Goal: Task Accomplishment & Management: Manage account settings

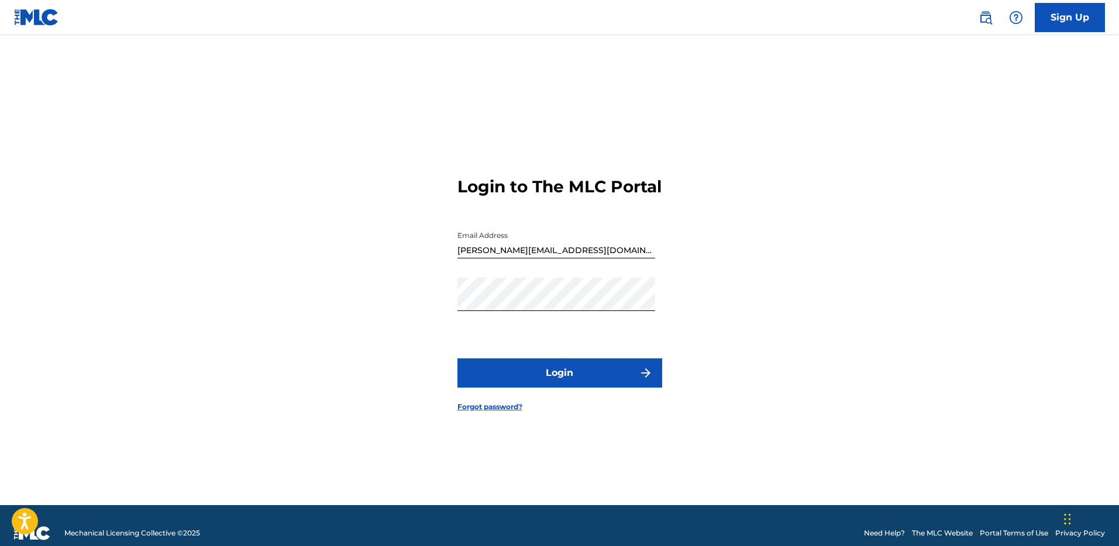
click at [991, 8] on link at bounding box center [985, 17] width 23 height 23
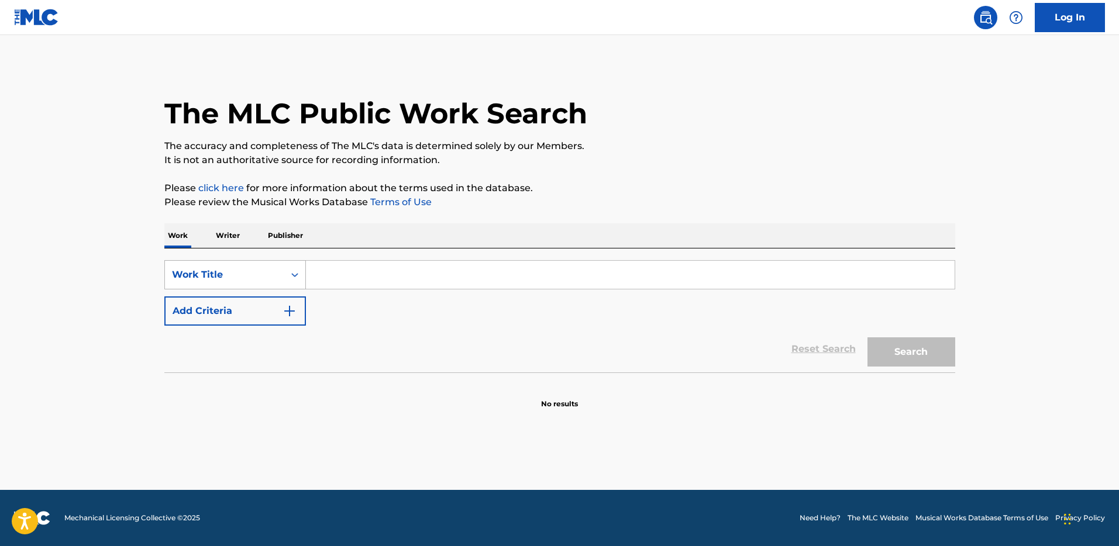
click at [274, 274] on div "Work Title" at bounding box center [224, 275] width 105 height 14
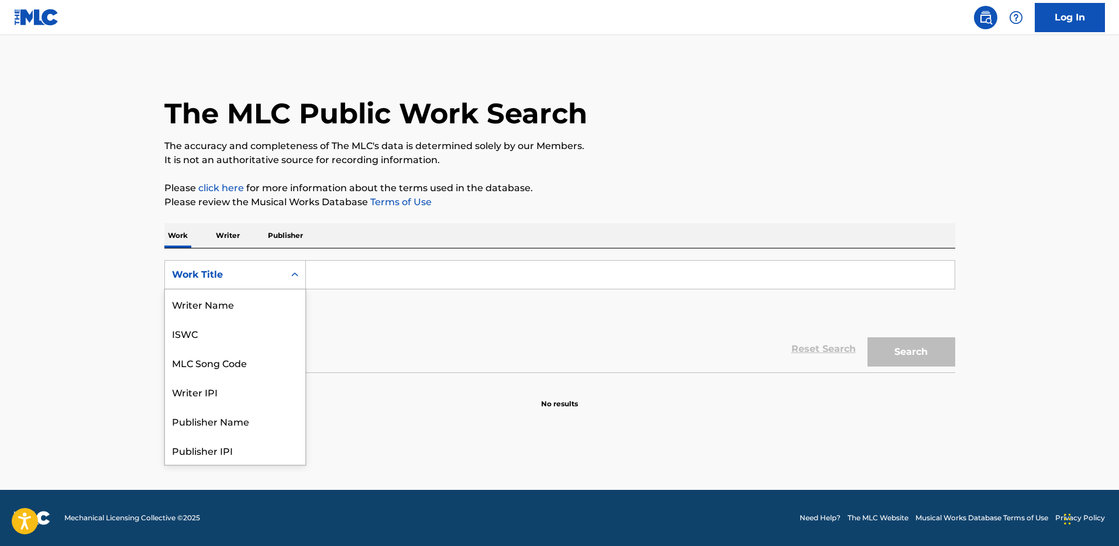
scroll to position [58, 0]
click at [260, 306] on div "MLC Song Code" at bounding box center [235, 304] width 140 height 29
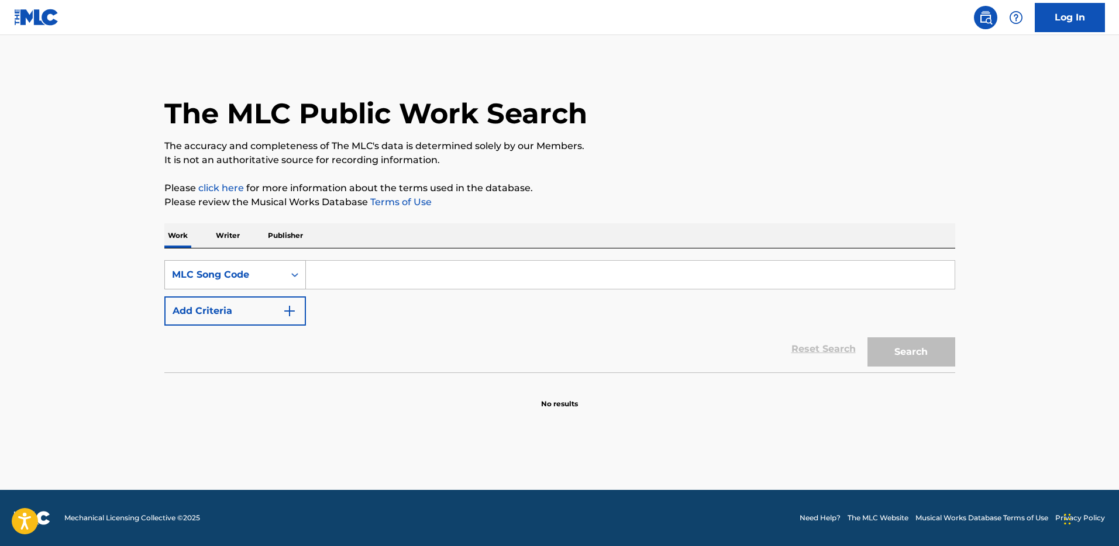
click at [267, 265] on div "MLC Song Code" at bounding box center [224, 275] width 119 height 22
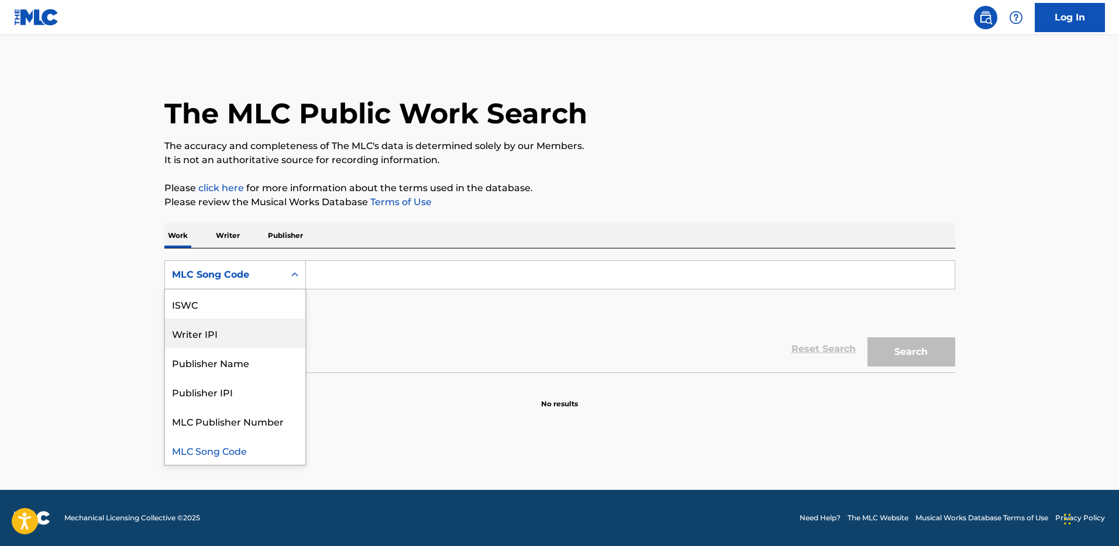
scroll to position [51, 0]
drag, startPoint x: 237, startPoint y: 398, endPoint x: 238, endPoint y: 354, distance: 43.9
click at [238, 354] on div "Work Title Writer Name ISWC Writer IPI Publisher Name Publisher IPI MLC Publish…" at bounding box center [235, 377] width 140 height 175
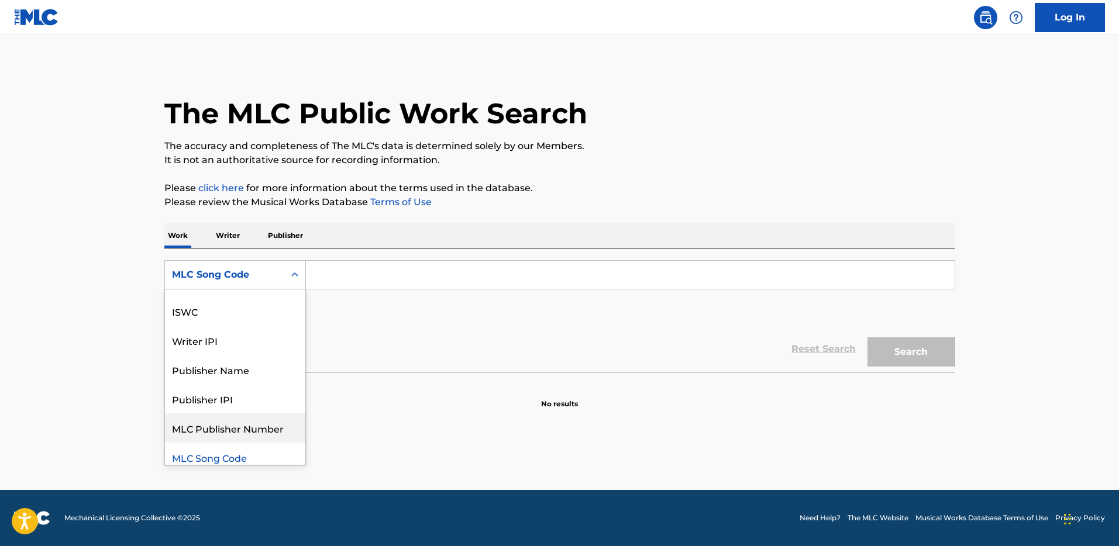
click at [239, 427] on div "MLC Publisher Number" at bounding box center [235, 428] width 140 height 29
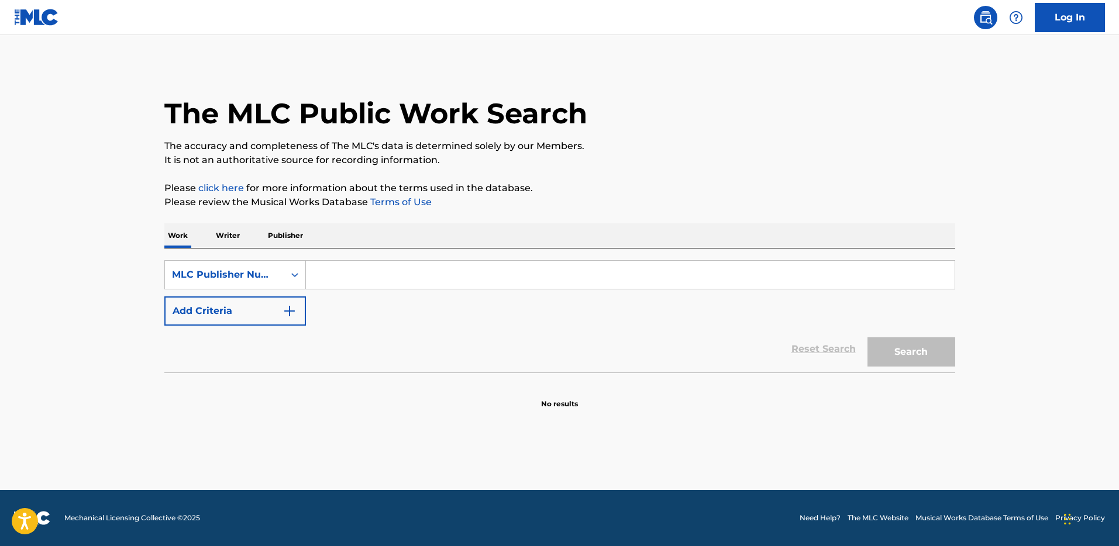
click at [383, 256] on div "SearchWithCriteria988a7102-98a6-4664-ad67-417ce4886da4 MLC Publisher Number Add…" at bounding box center [559, 311] width 791 height 124
click at [382, 274] on input "Search Form" at bounding box center [630, 275] width 649 height 28
paste input "P471XC"
type input "P471XC"
click at [932, 360] on button "Search" at bounding box center [911, 351] width 88 height 29
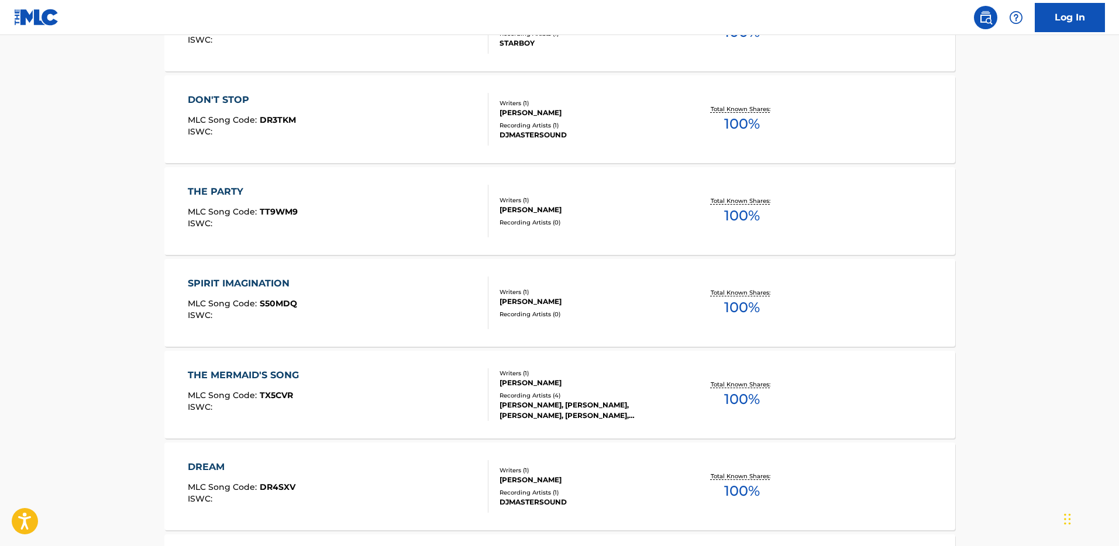
scroll to position [311, 0]
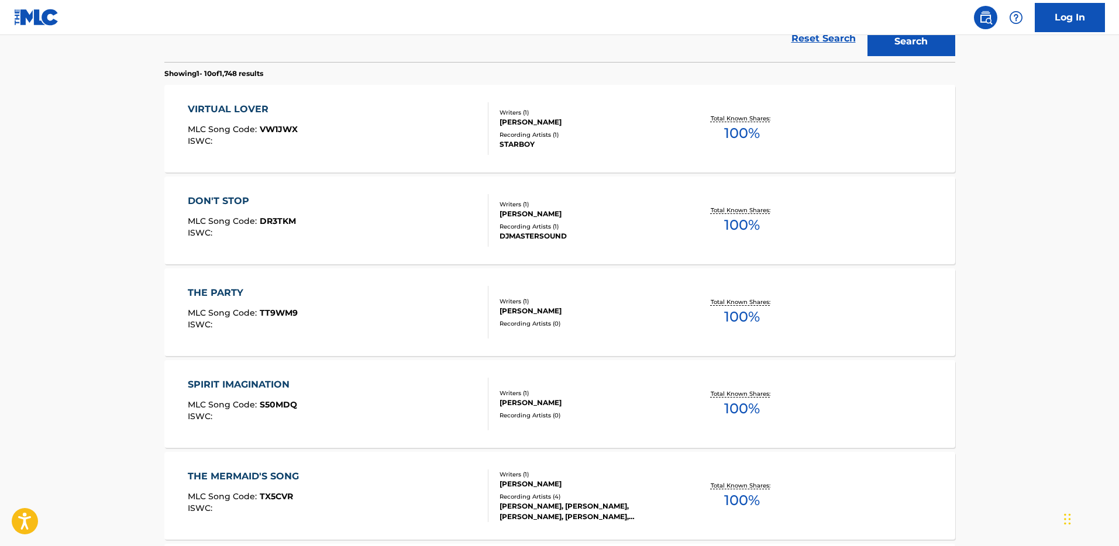
click at [467, 120] on div "VIRTUAL LOVER MLC Song Code : VW1JWX ISWC :" at bounding box center [338, 128] width 301 height 53
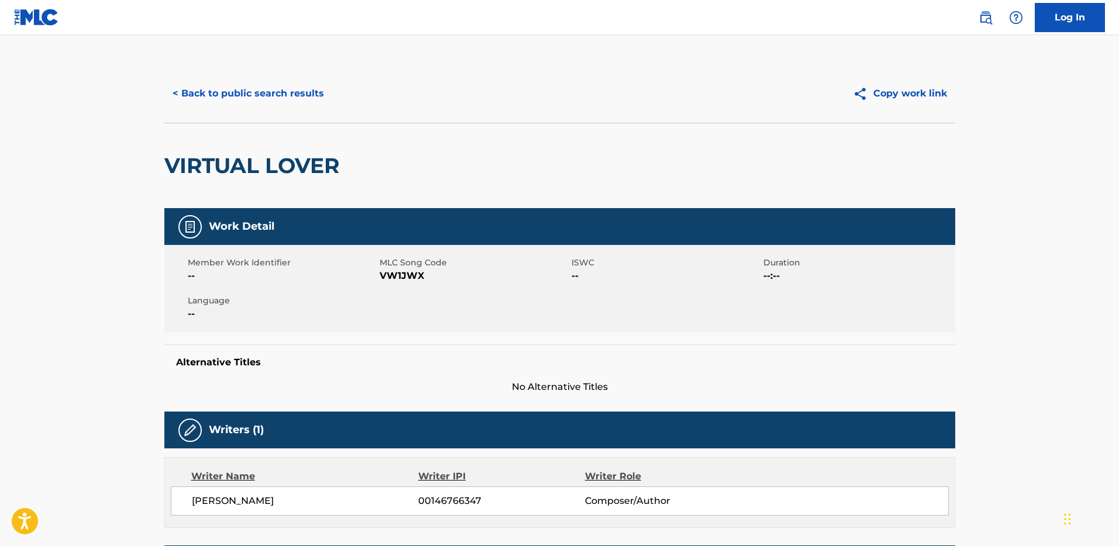
scroll to position [323, 0]
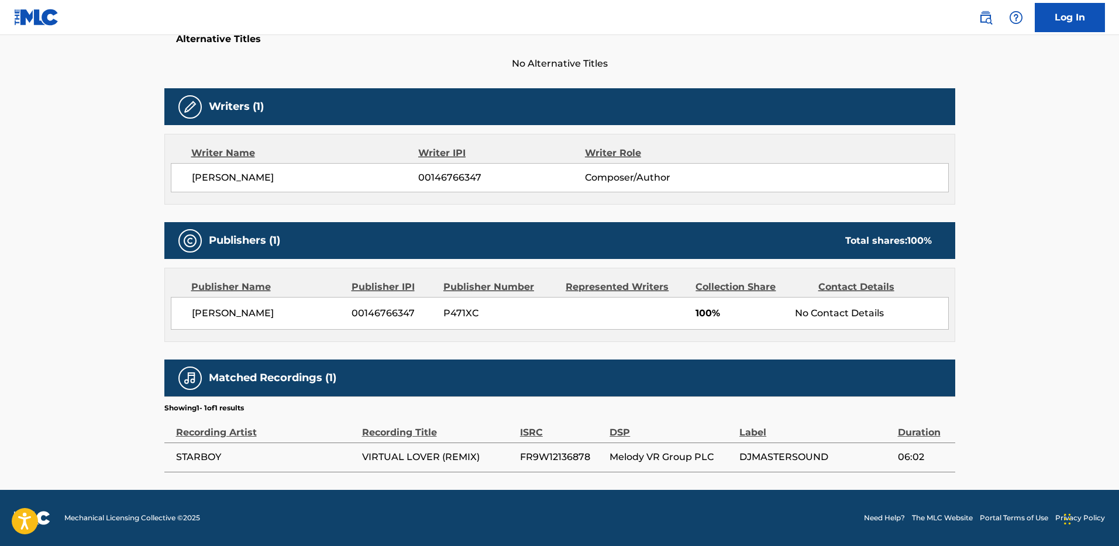
click at [563, 452] on span "FR9W12136878" at bounding box center [562, 457] width 84 height 14
copy span "FR9W12136878"
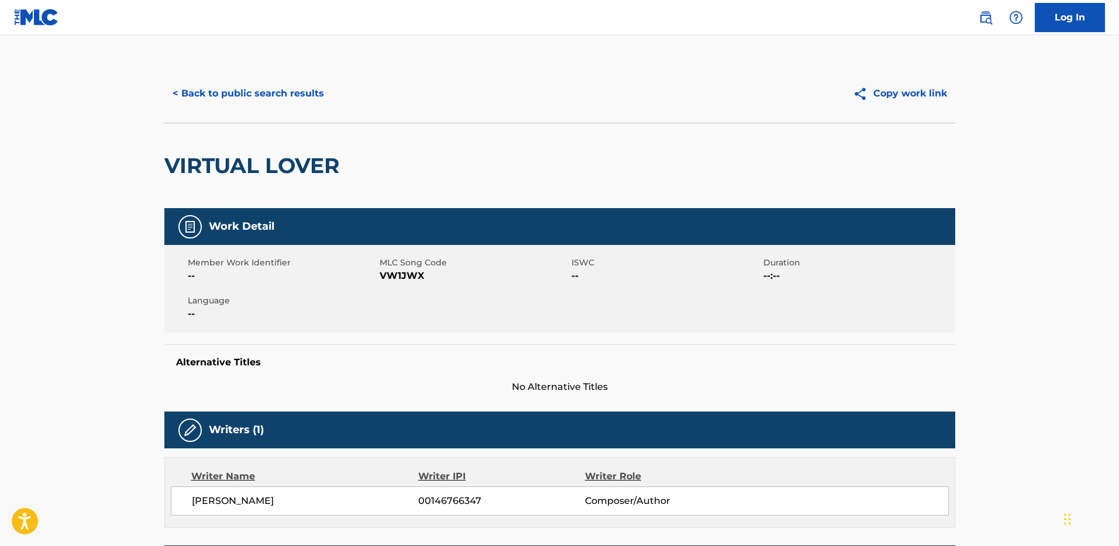
click at [298, 83] on button "< Back to public search results" at bounding box center [248, 93] width 168 height 29
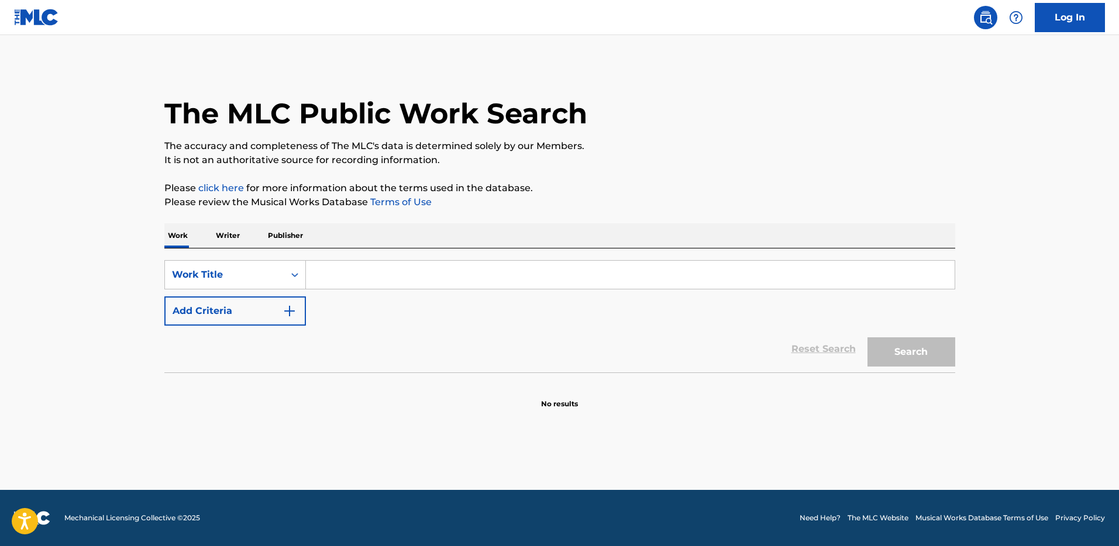
click at [339, 268] on input "Search Form" at bounding box center [630, 275] width 649 height 28
paste input "VW7QMT"
type input "VW7QMT"
click at [274, 274] on div "Work Title" at bounding box center [224, 275] width 105 height 14
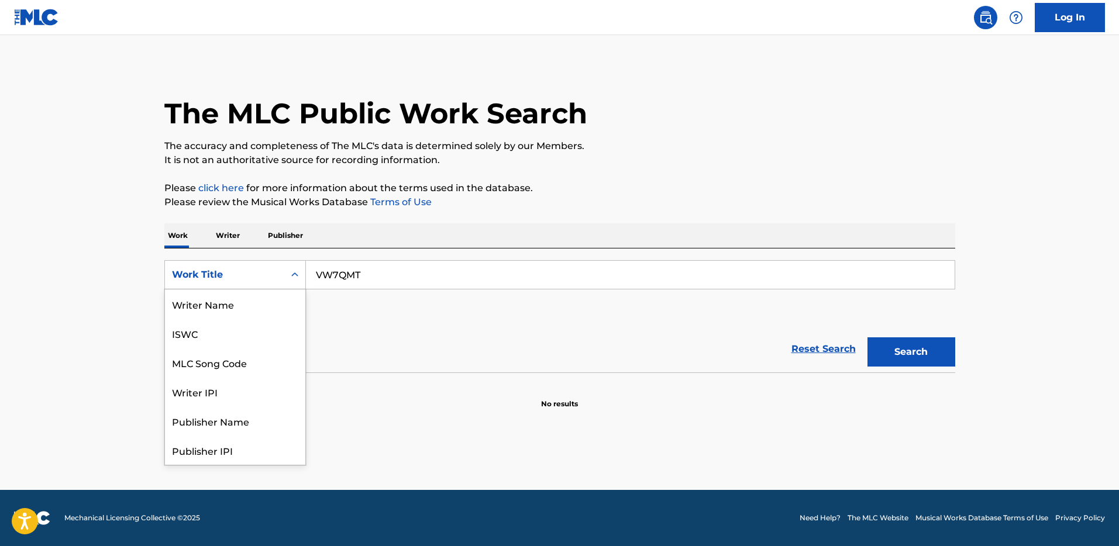
scroll to position [58, 0]
click at [266, 303] on div "MLC Song Code" at bounding box center [235, 304] width 140 height 29
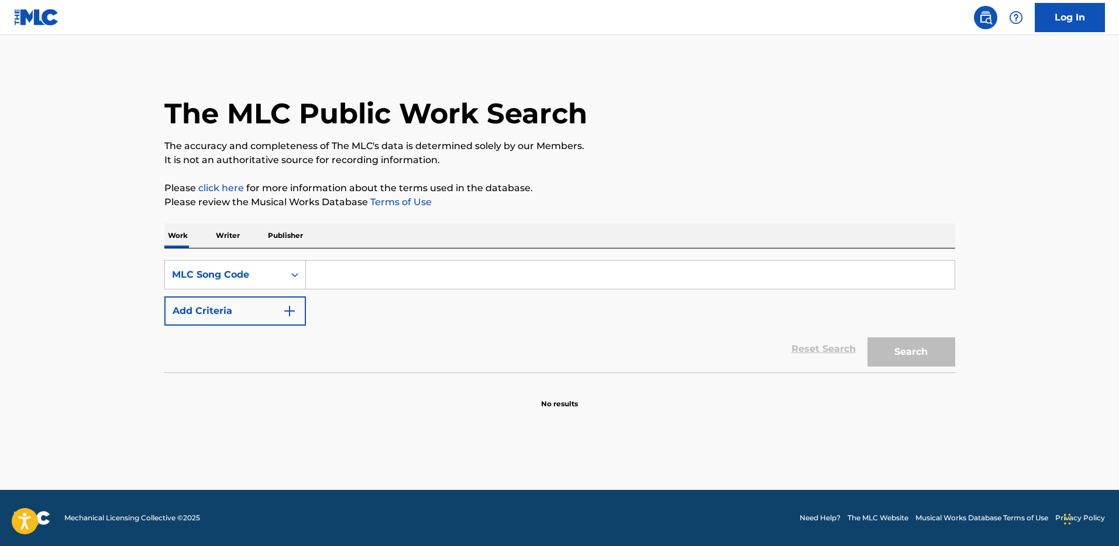
click at [841, 267] on input "Search Form" at bounding box center [630, 275] width 649 height 28
paste input "VW7QMT"
type input "VW7QMT"
click at [902, 347] on button "Search" at bounding box center [911, 351] width 88 height 29
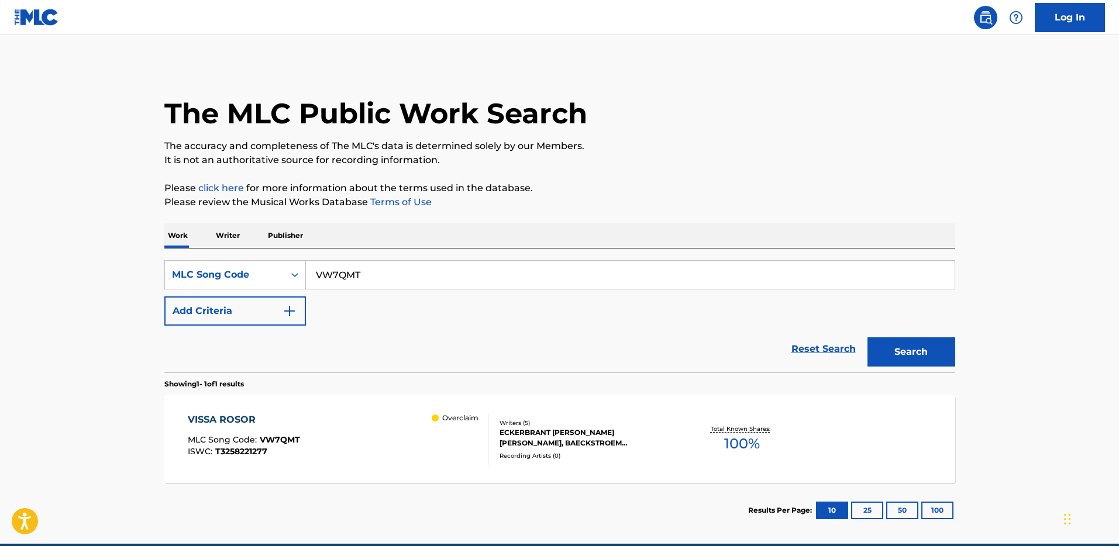
scroll to position [15, 0]
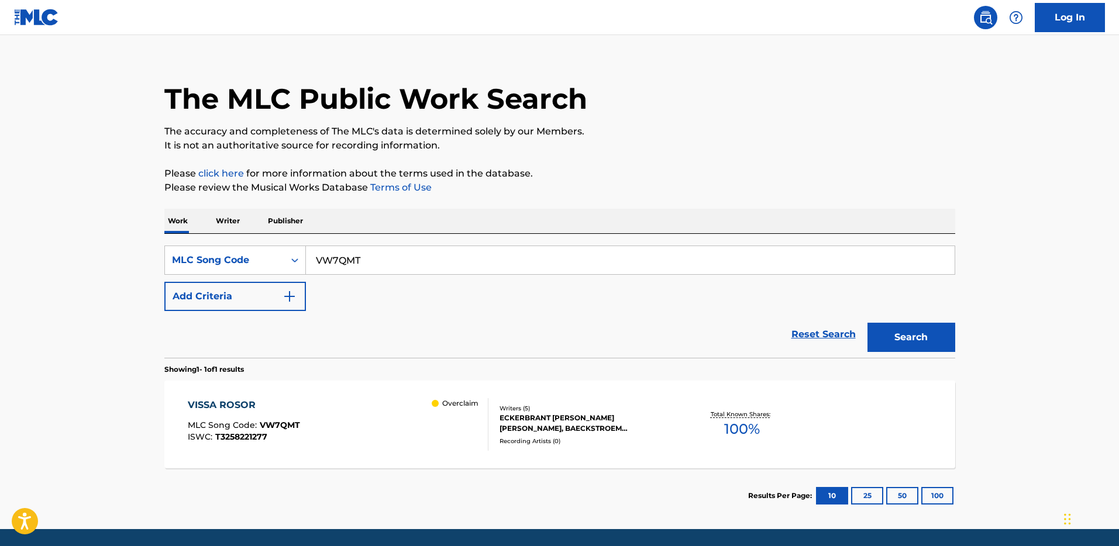
click at [457, 393] on div "VISSA ROSOR MLC Song Code : VW7QMT ISWC : T3258221277 Overclaim Writers ( 5 ) E…" at bounding box center [559, 425] width 791 height 88
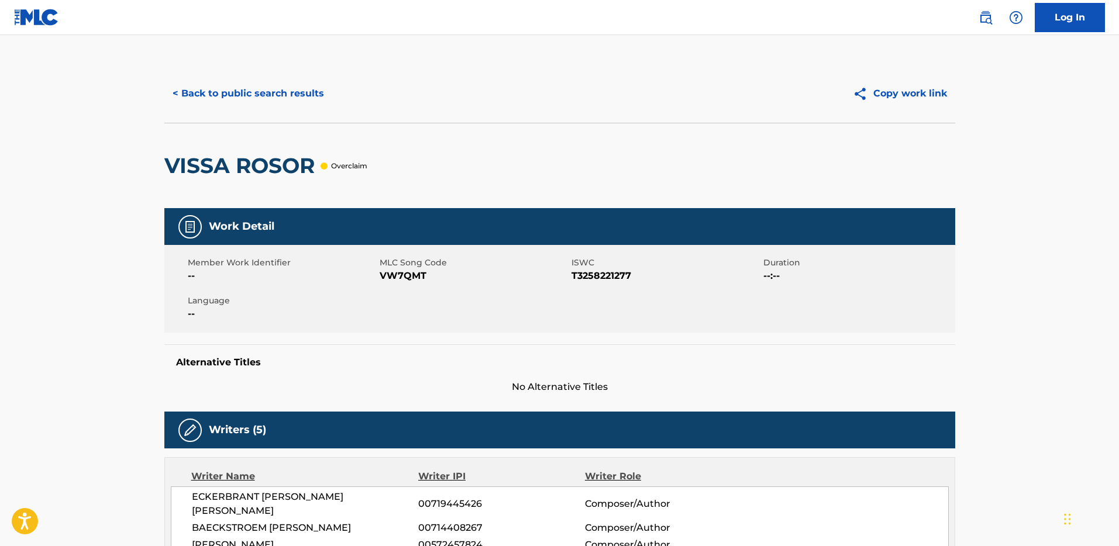
click at [242, 101] on button "< Back to public search results" at bounding box center [248, 93] width 168 height 29
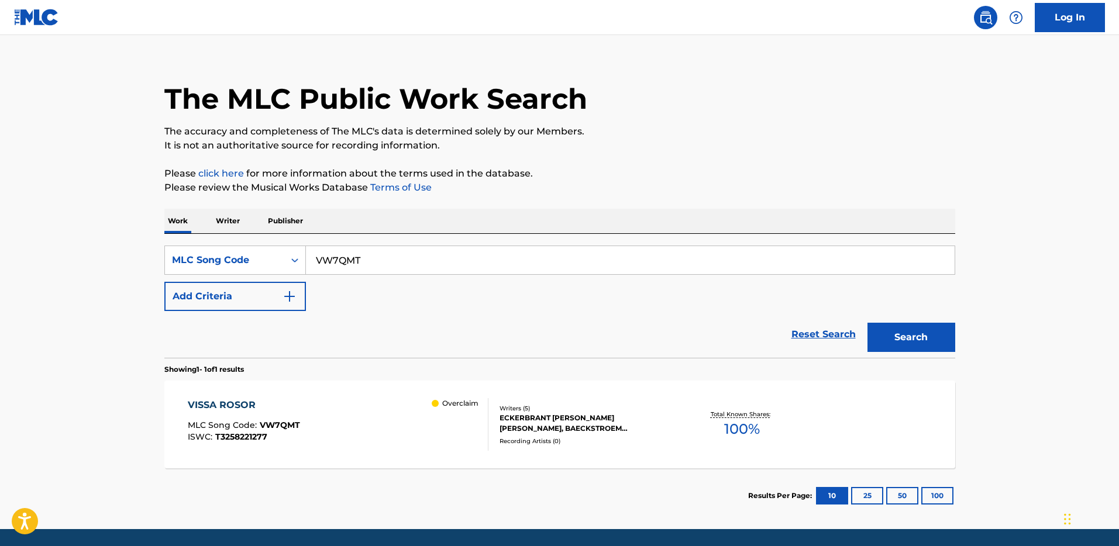
click at [29, 19] on img at bounding box center [36, 17] width 45 height 17
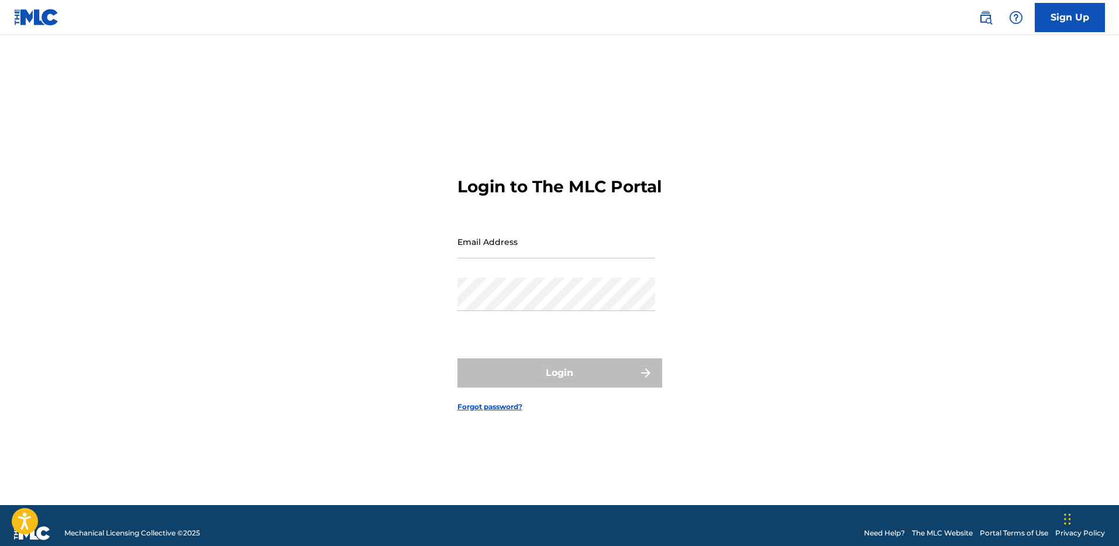
type input "truman.kitos@muserk.com"
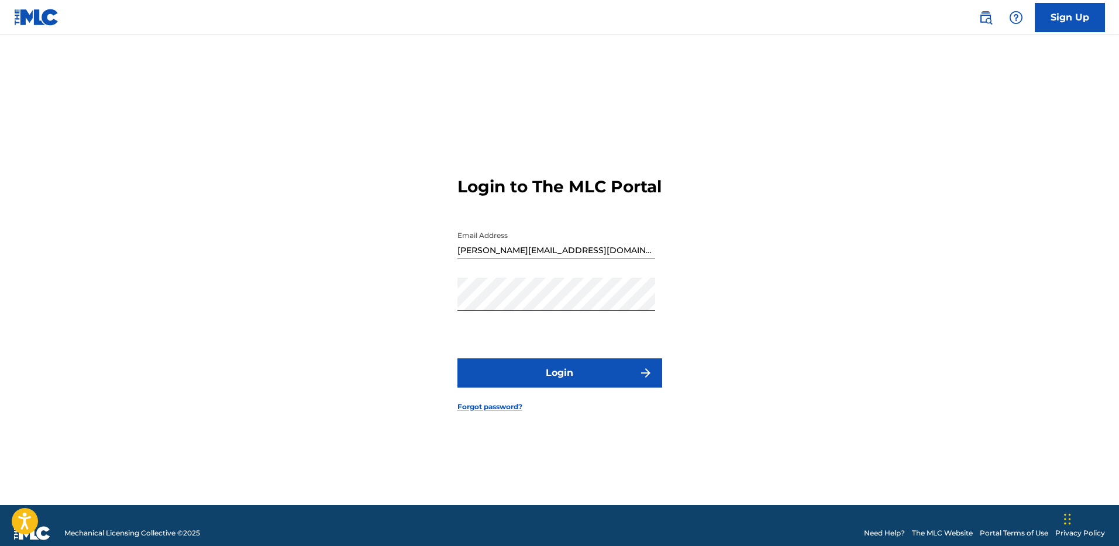
click at [580, 404] on form "Login to The MLC Portal Email Address truman.kitos@muserk.com Password Login Fo…" at bounding box center [559, 284] width 205 height 441
click at [577, 388] on button "Login" at bounding box center [559, 373] width 205 height 29
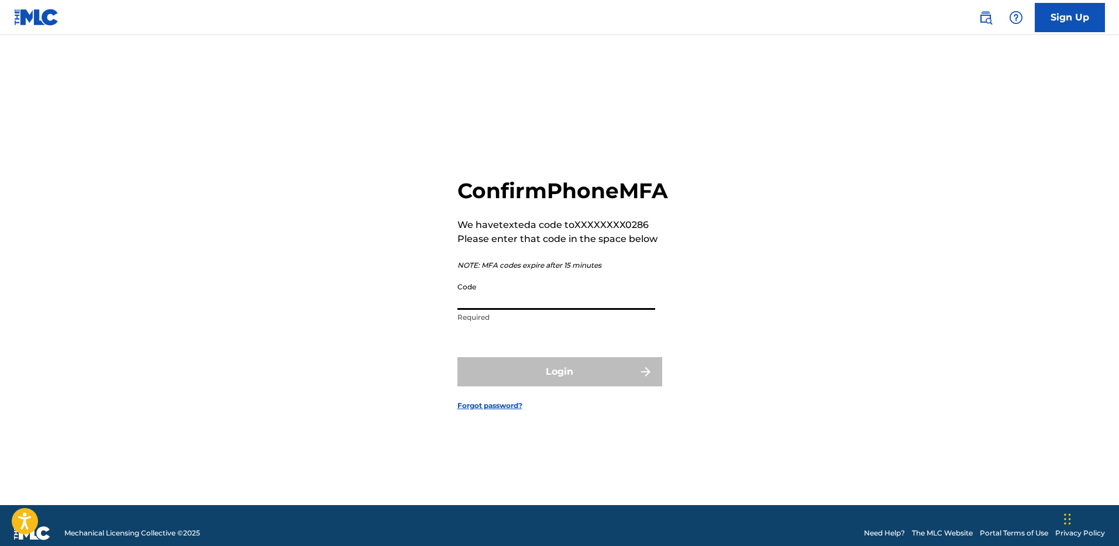
click at [543, 292] on input "Code" at bounding box center [556, 293] width 198 height 33
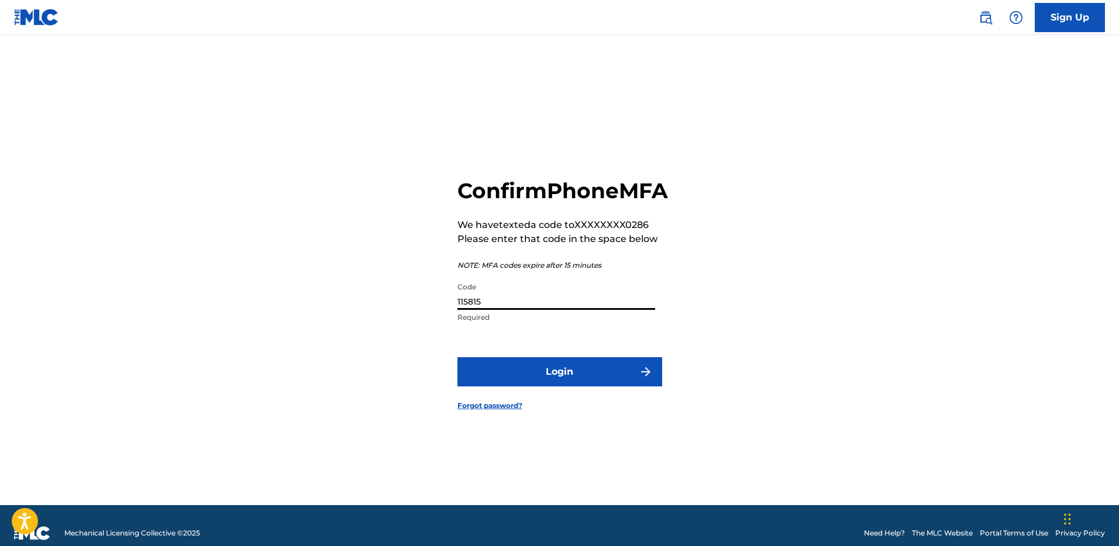
type input "115815"
click at [457, 357] on button "Login" at bounding box center [559, 371] width 205 height 29
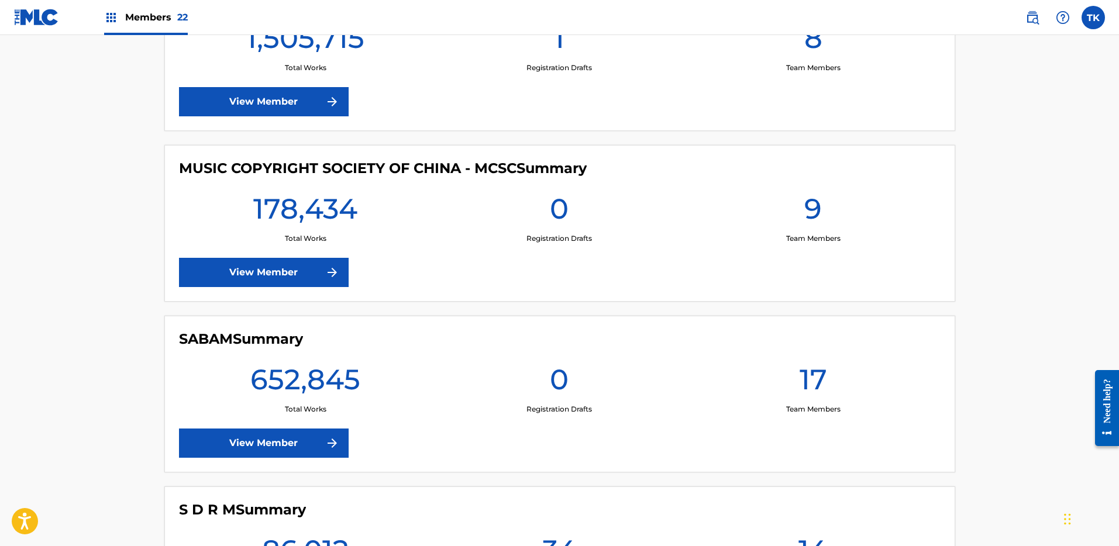
scroll to position [3010, 0]
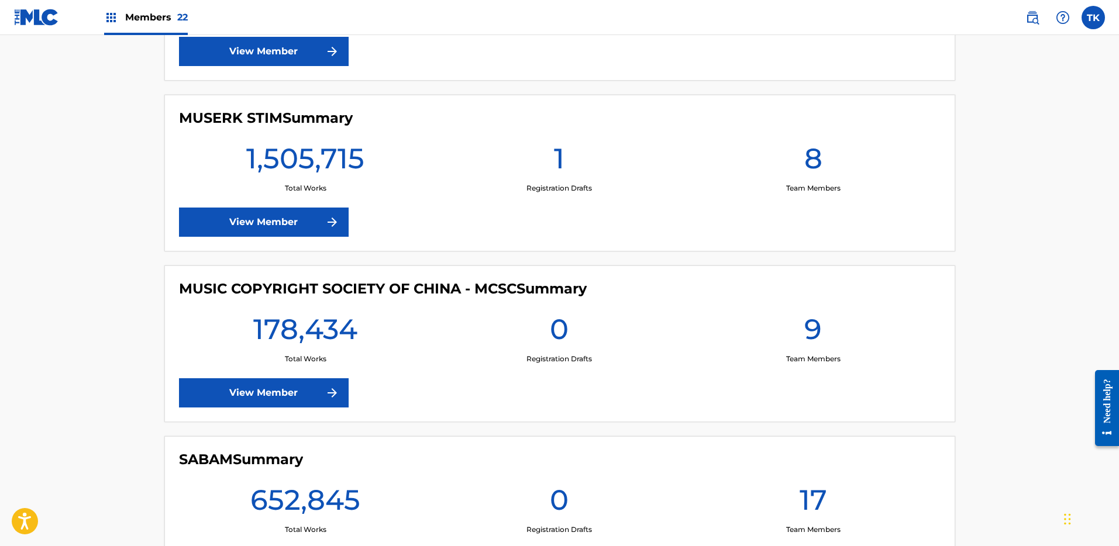
click at [302, 221] on link "View Member" at bounding box center [264, 222] width 170 height 29
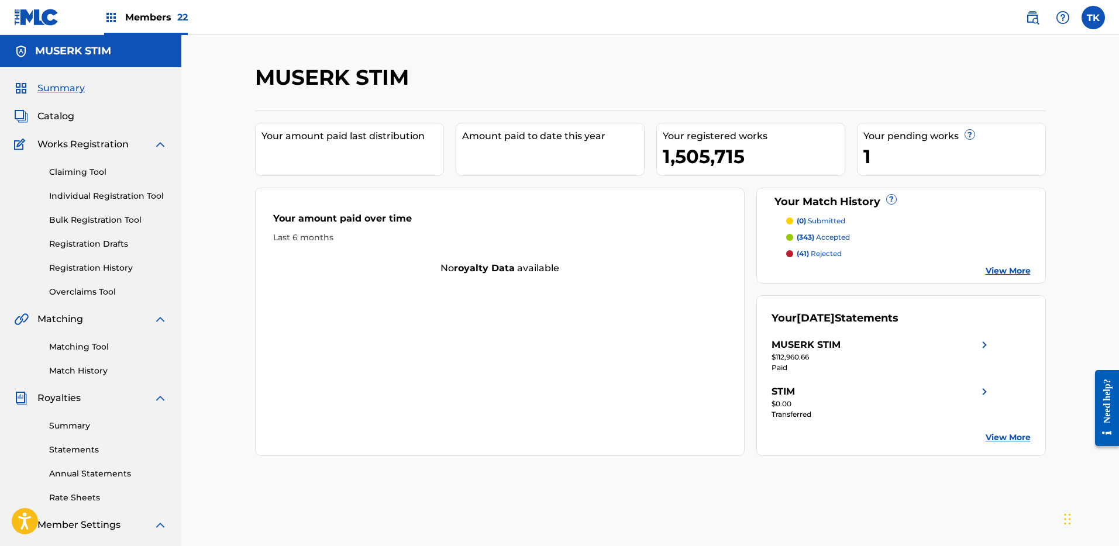
click at [65, 114] on span "Catalog" at bounding box center [55, 116] width 37 height 14
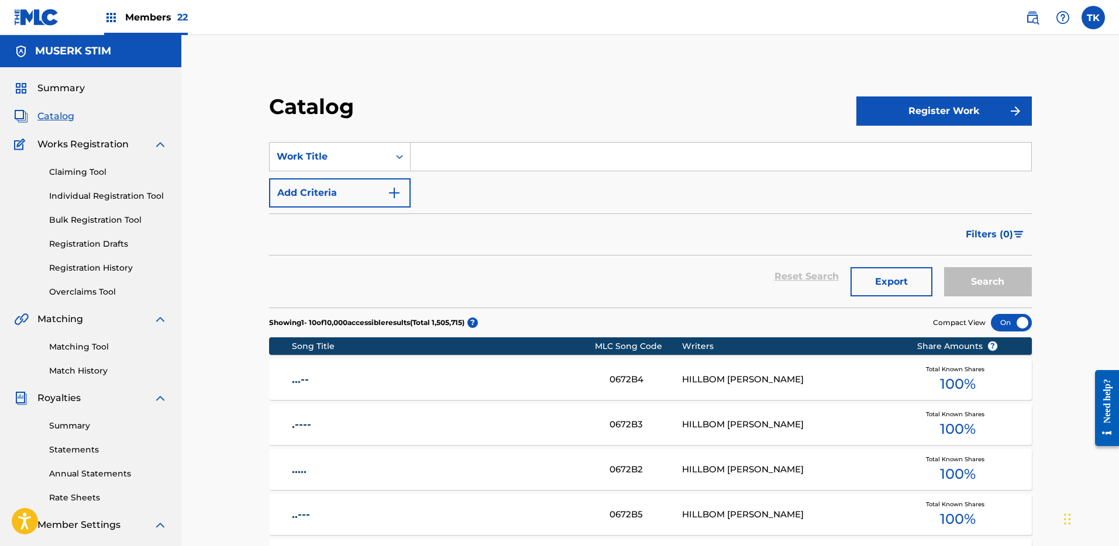
click at [58, 80] on div "Summary Catalog Works Registration Claiming Tool Individual Registration Tool B…" at bounding box center [90, 368] width 181 height 602
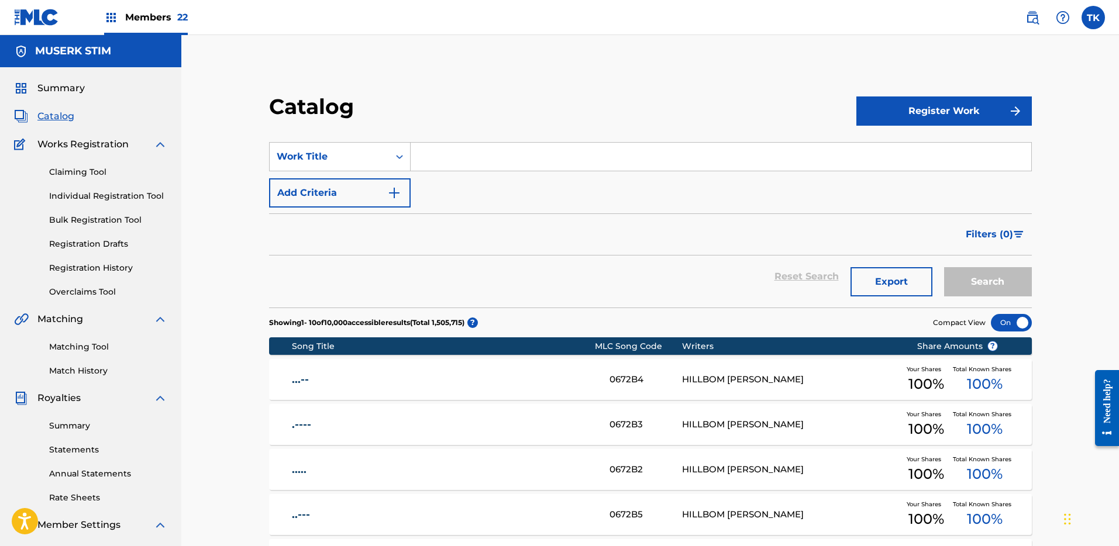
click at [58, 88] on span "Summary" at bounding box center [60, 88] width 47 height 14
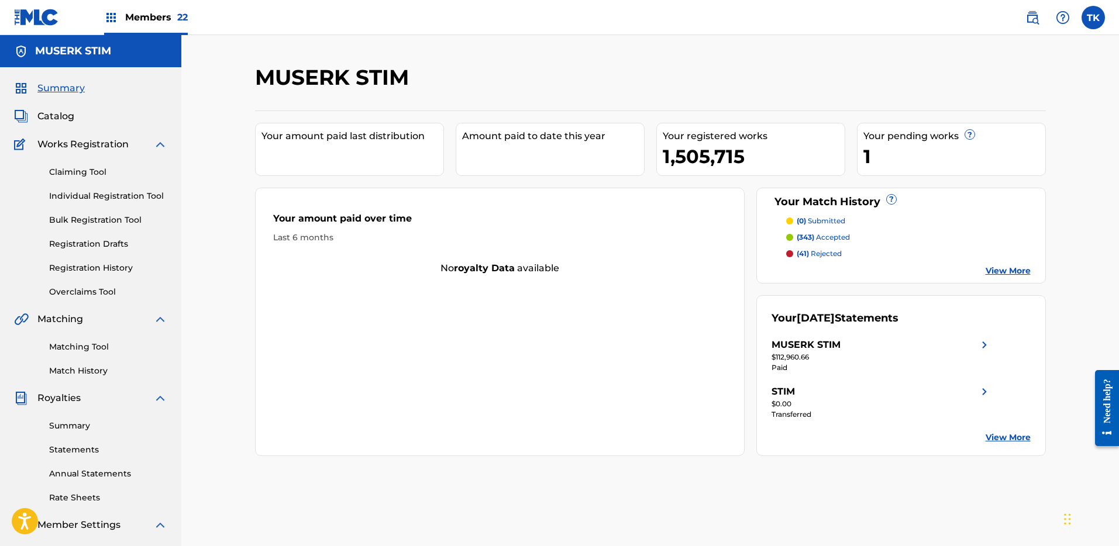
click at [55, 116] on span "Catalog" at bounding box center [55, 116] width 37 height 14
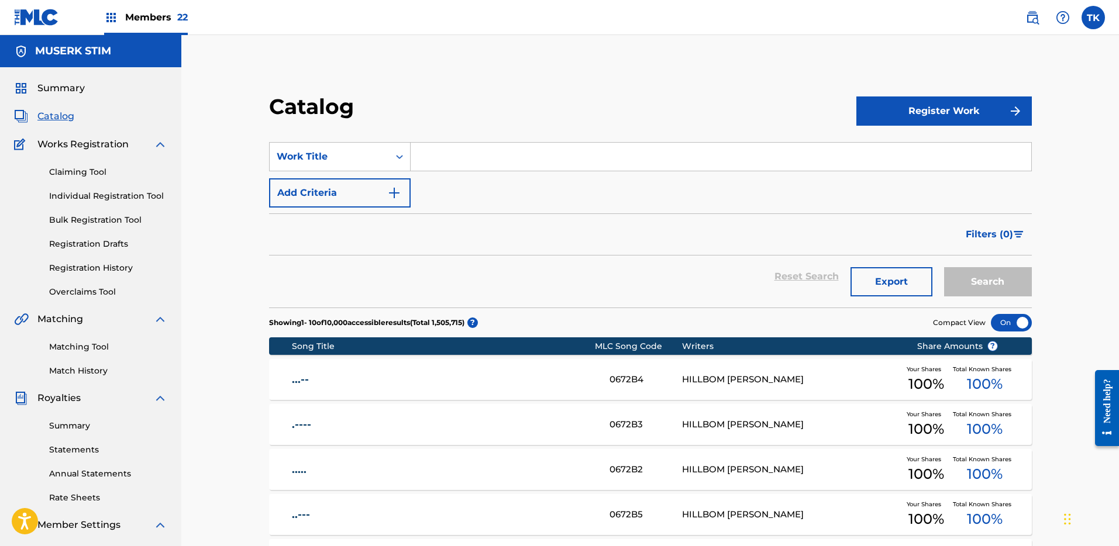
click at [88, 294] on link "Overclaims Tool" at bounding box center [108, 292] width 118 height 12
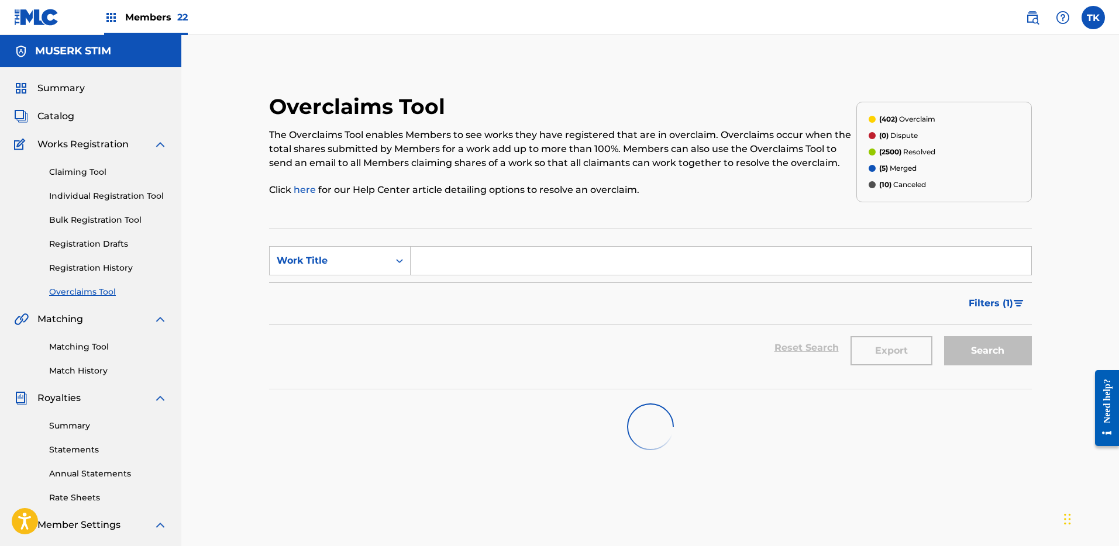
click at [486, 255] on input "Search Form" at bounding box center [721, 261] width 621 height 28
paste input "VW7QMT"
type input "VW7QMT"
click at [354, 257] on div "Work Title" at bounding box center [329, 261] width 105 height 14
drag, startPoint x: 326, startPoint y: 297, endPoint x: 437, endPoint y: 277, distance: 112.4
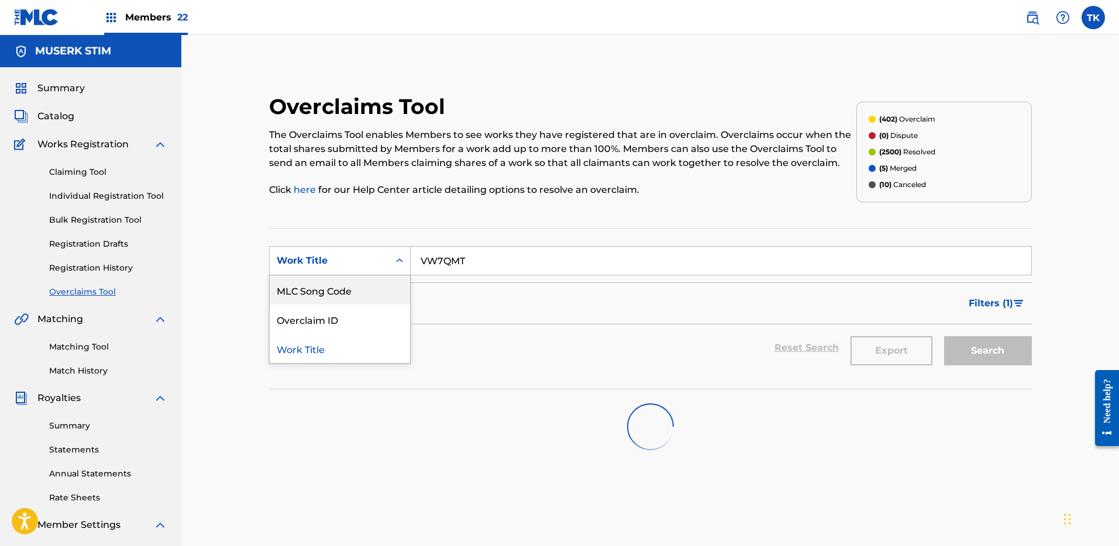
click at [327, 297] on div "MLC Song Code" at bounding box center [340, 289] width 140 height 29
click at [565, 260] on input "Search Form" at bounding box center [721, 261] width 621 height 28
paste input "VW7QMT"
type input "VW7QMT"
click at [505, 97] on div "Overclaims Tool The Overclaims Tool enables Members to see works they have regi…" at bounding box center [562, 152] width 587 height 117
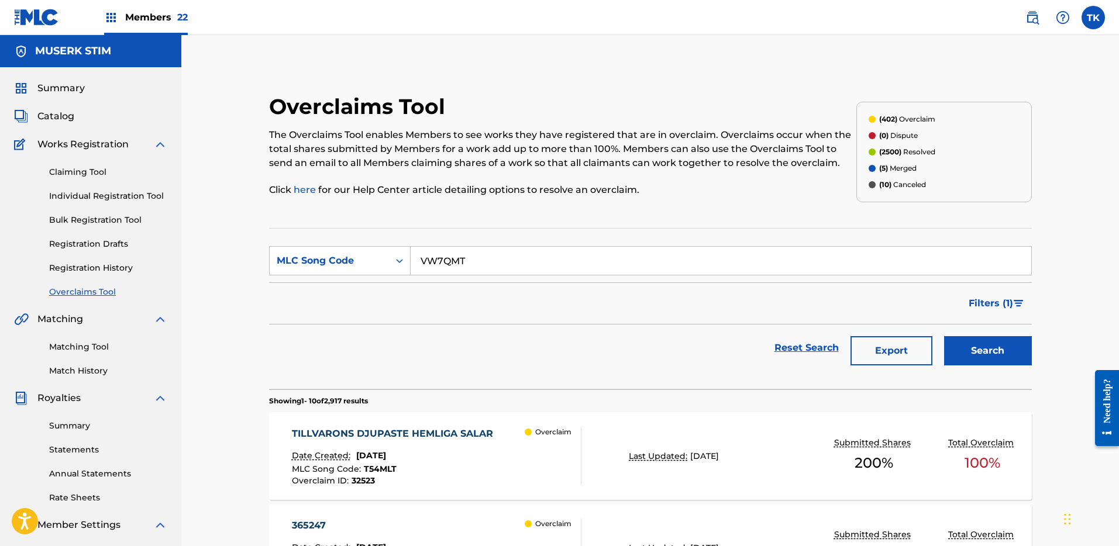
click at [991, 341] on button "Search" at bounding box center [988, 350] width 88 height 29
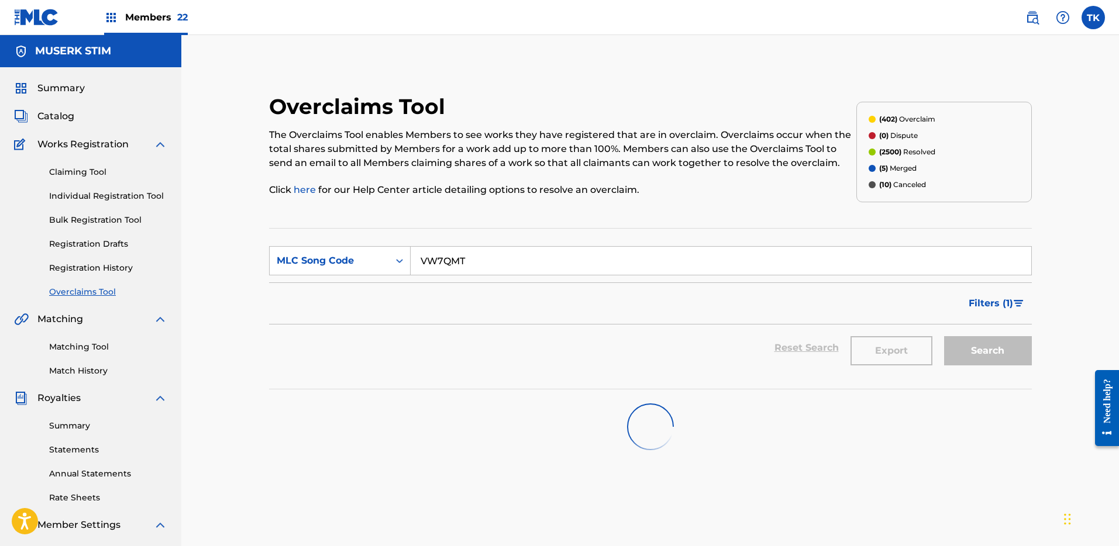
scroll to position [54, 0]
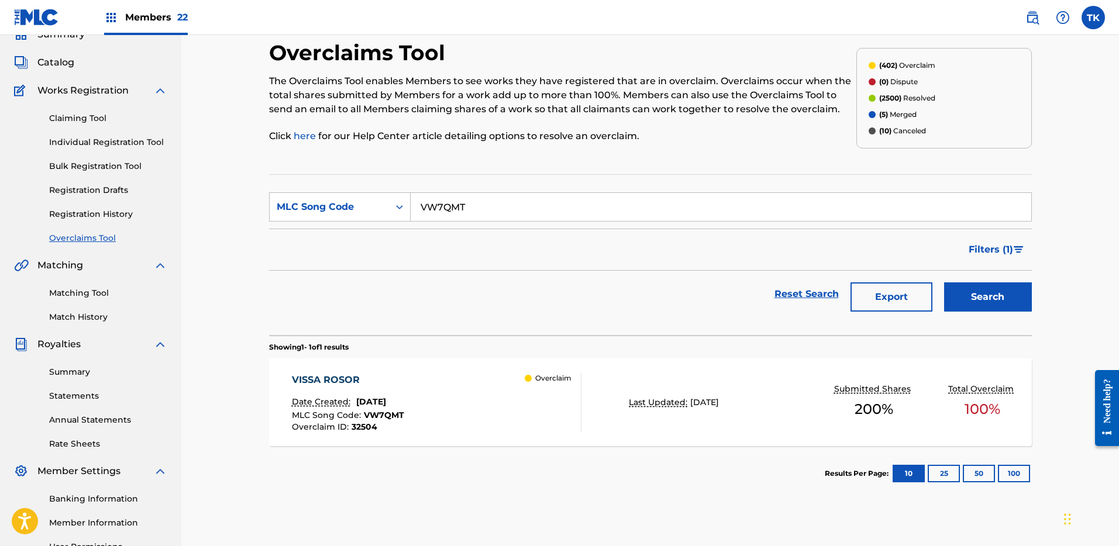
click at [566, 268] on div "Filters ( 1 )" at bounding box center [650, 250] width 763 height 42
click at [552, 433] on div "VISSA ROSOR Date Created: August 14, 2025 MLC Song Code : VW7QMT Overclaim ID :…" at bounding box center [650, 403] width 763 height 88
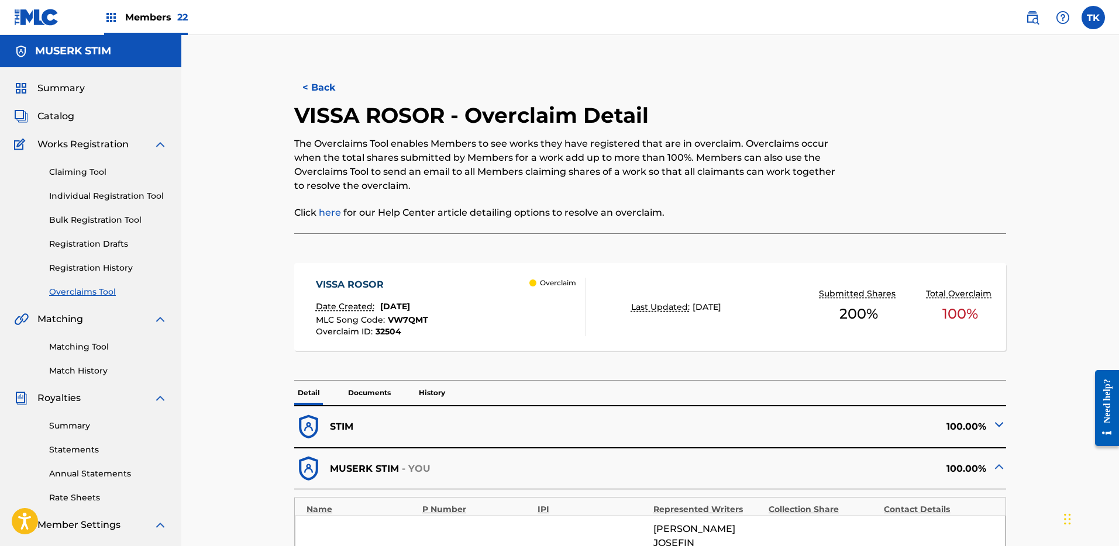
scroll to position [170, 0]
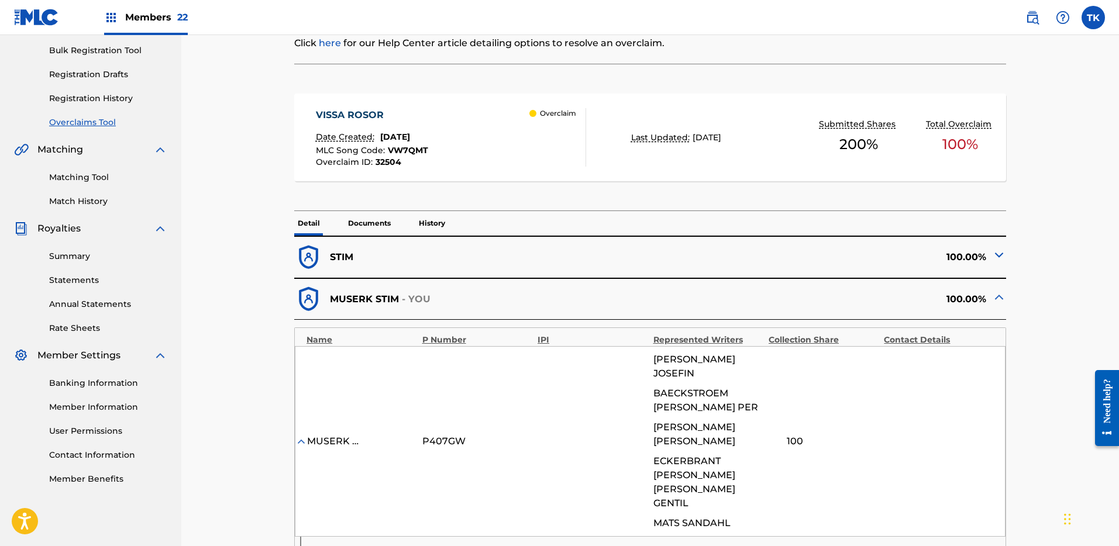
click at [1003, 254] on img at bounding box center [999, 255] width 14 height 14
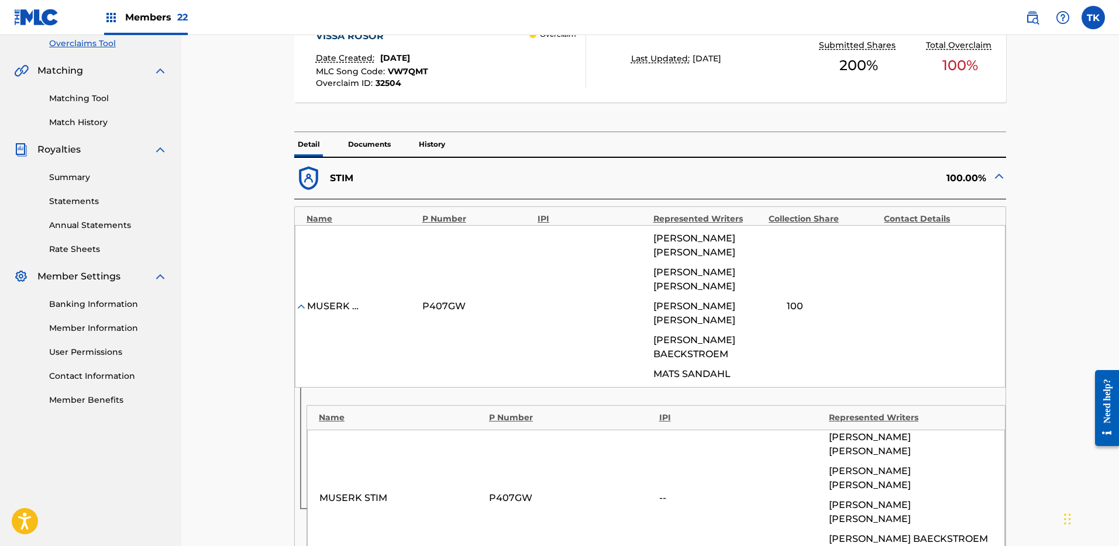
scroll to position [256, 0]
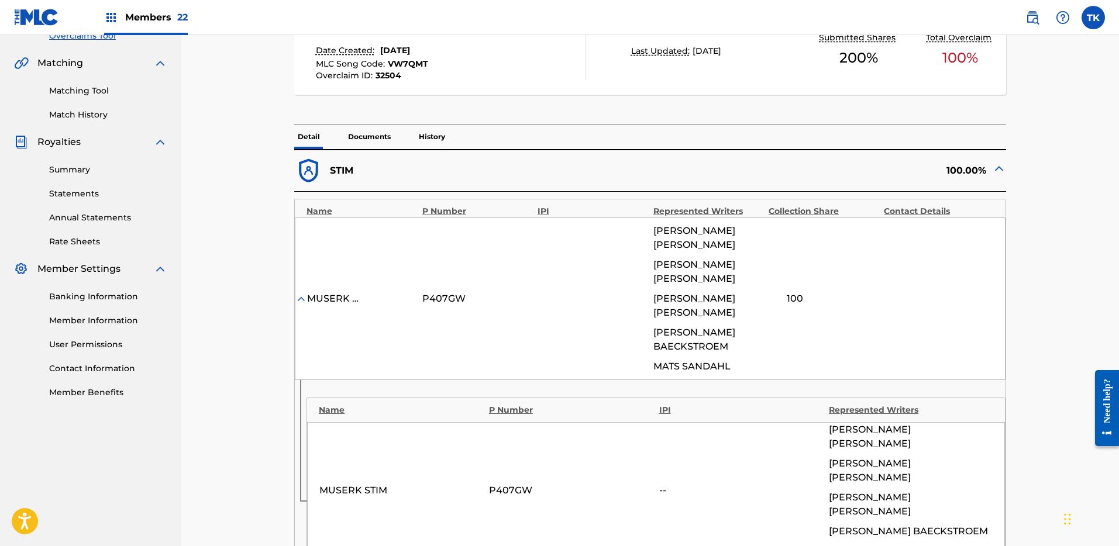
click at [1003, 166] on img at bounding box center [999, 168] width 14 height 14
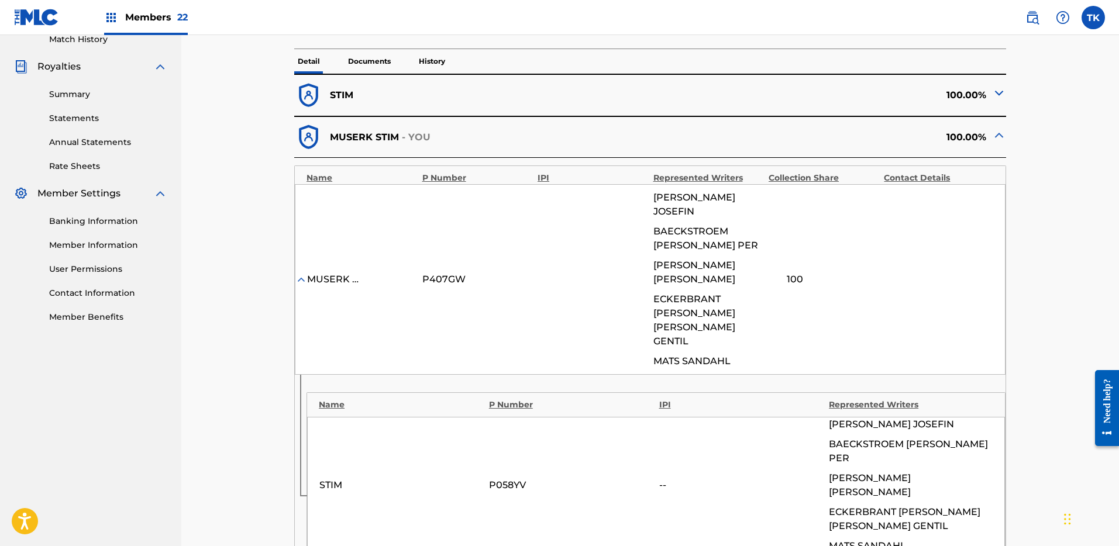
click at [993, 96] on img at bounding box center [999, 93] width 14 height 14
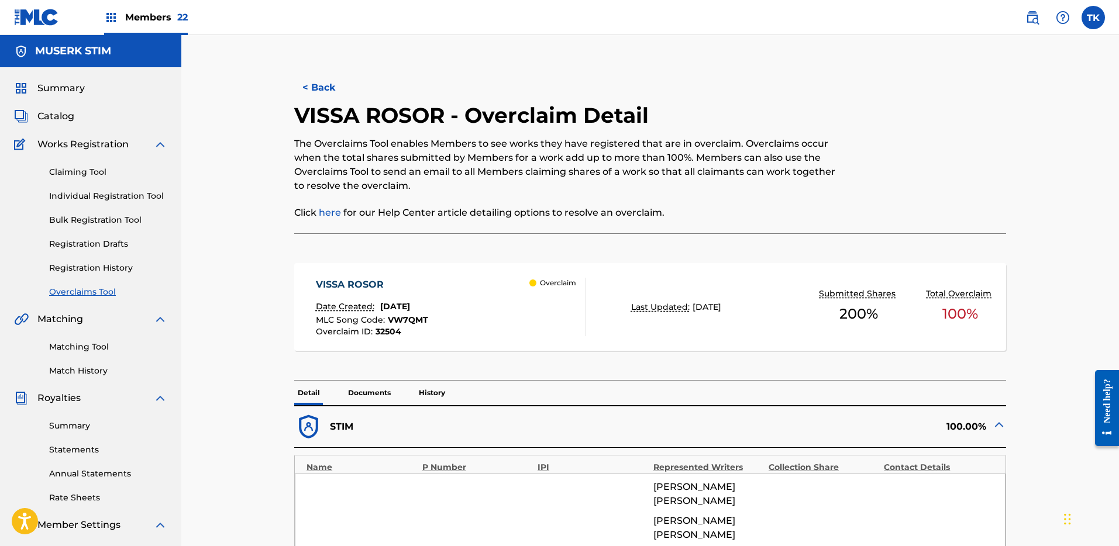
scroll to position [164, 0]
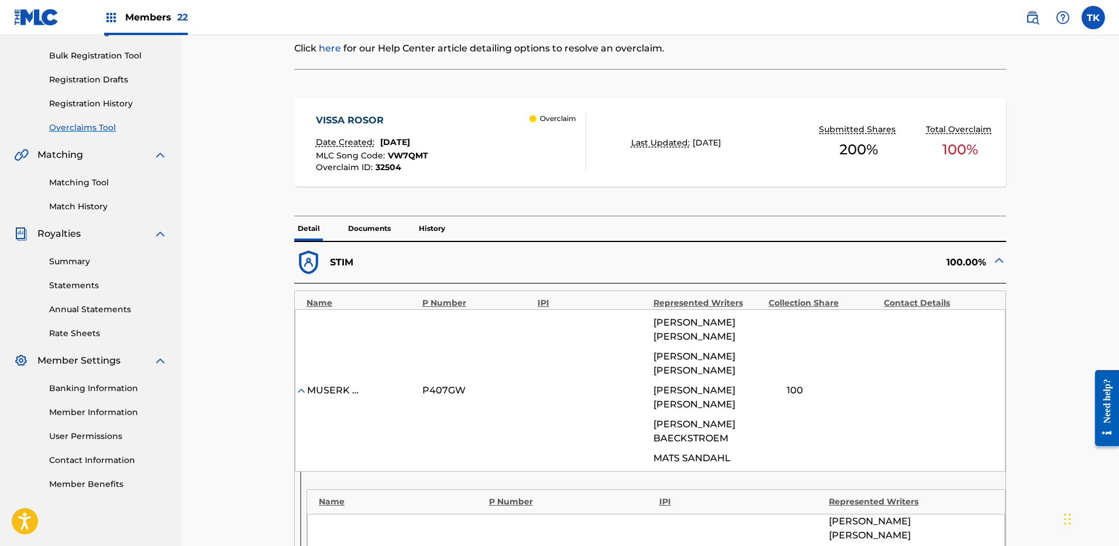
click at [991, 261] on div "100.00%" at bounding box center [828, 263] width 356 height 29
click at [995, 261] on img at bounding box center [999, 260] width 14 height 14
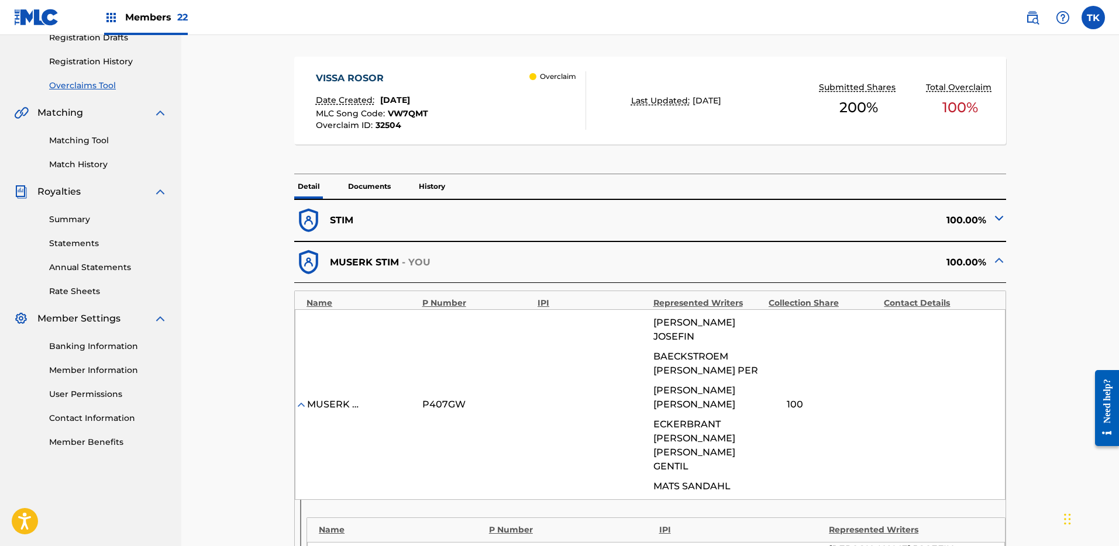
click at [423, 188] on p "History" at bounding box center [431, 186] width 33 height 25
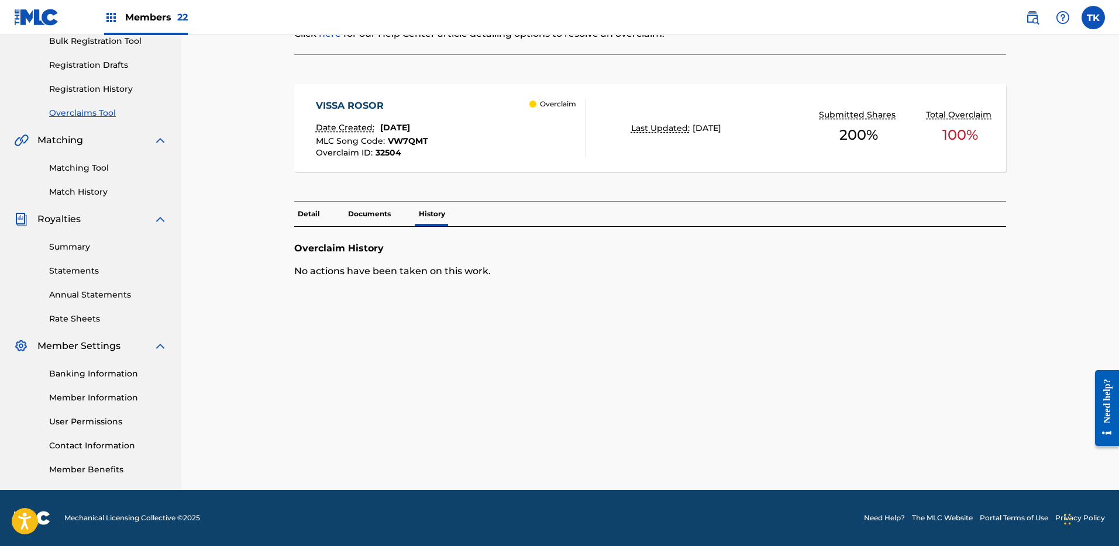
scroll to position [179, 0]
click at [374, 209] on p "Documents" at bounding box center [370, 214] width 50 height 25
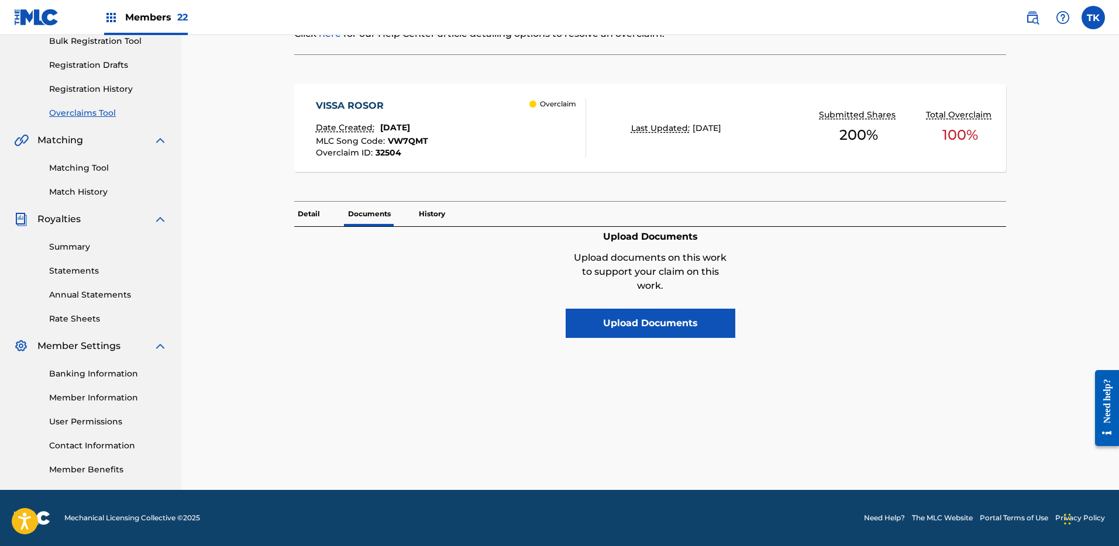
click at [305, 214] on p "Detail" at bounding box center [308, 214] width 29 height 25
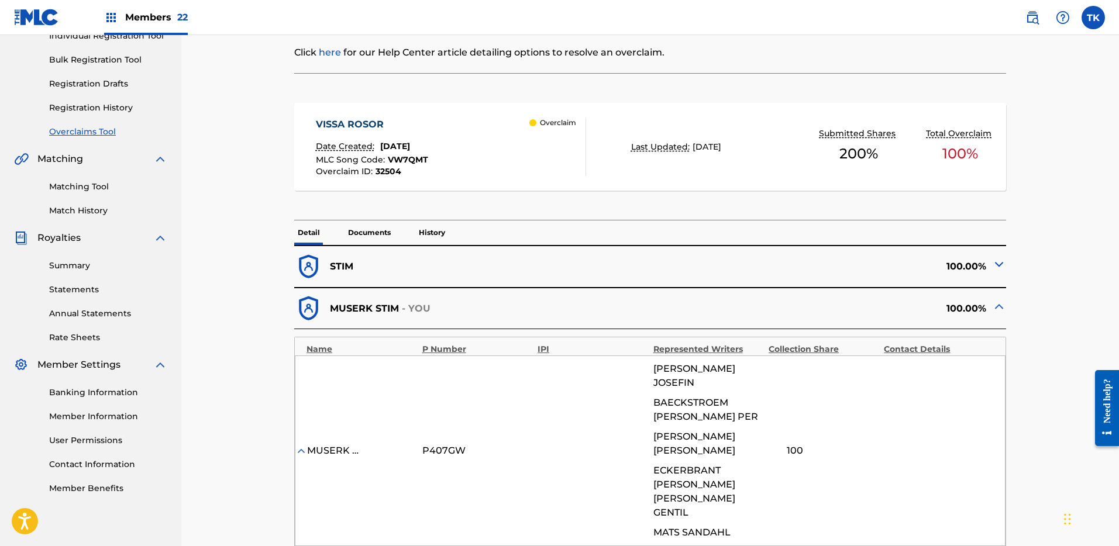
scroll to position [221, 0]
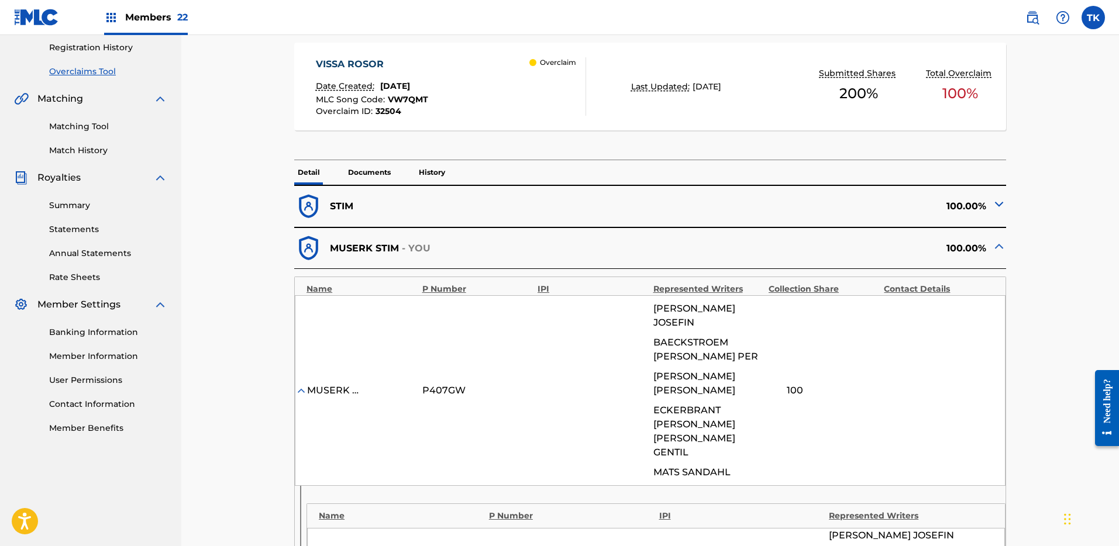
click at [1004, 199] on img at bounding box center [999, 204] width 14 height 14
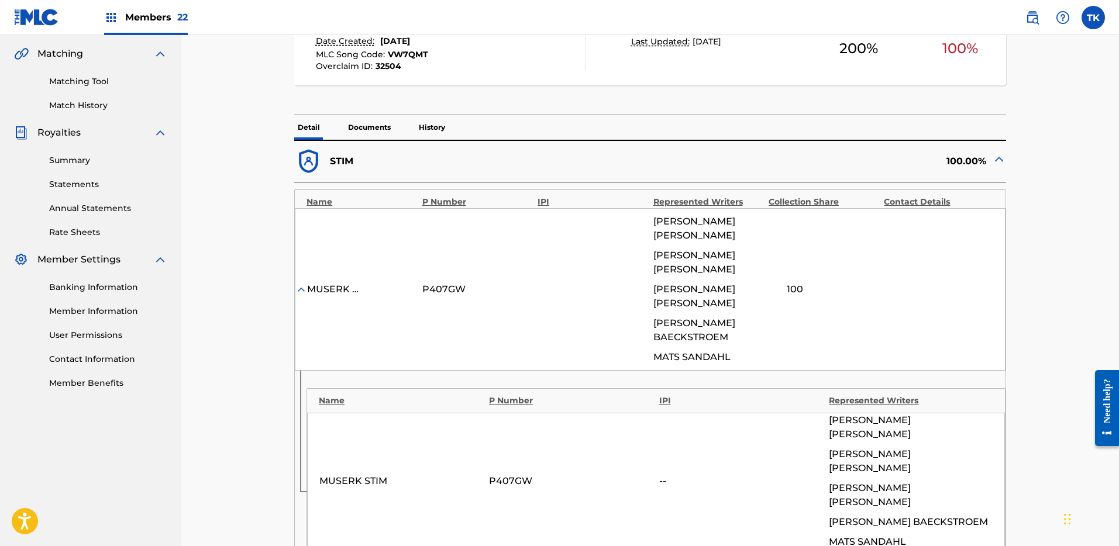
scroll to position [292, 0]
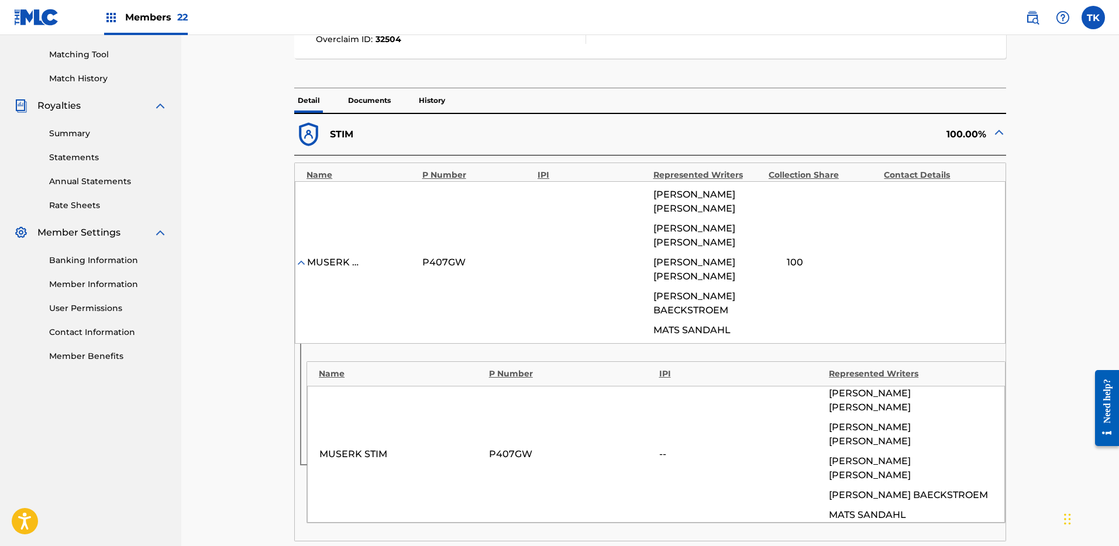
click at [998, 132] on img at bounding box center [999, 132] width 14 height 14
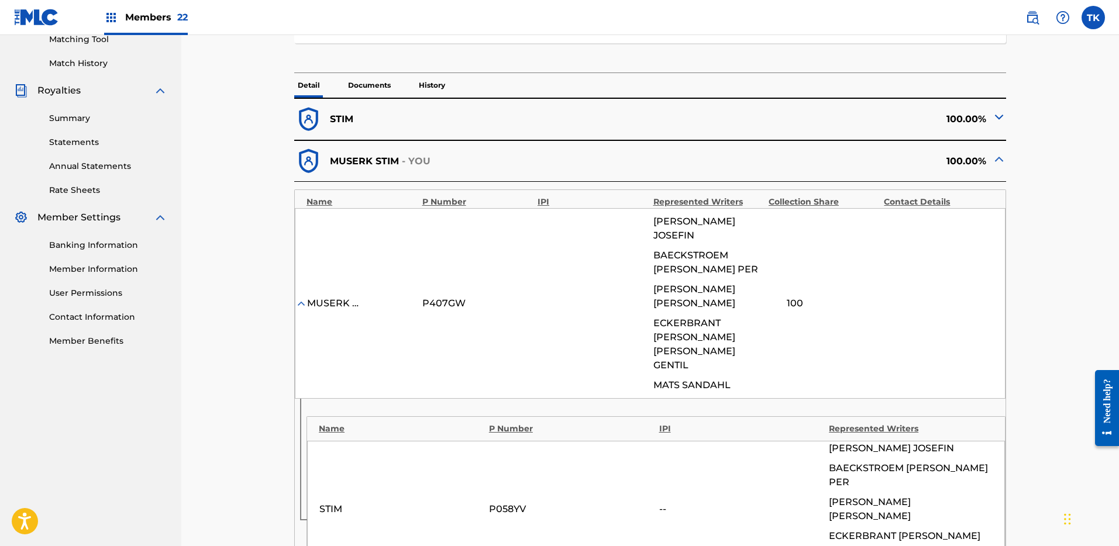
scroll to position [315, 0]
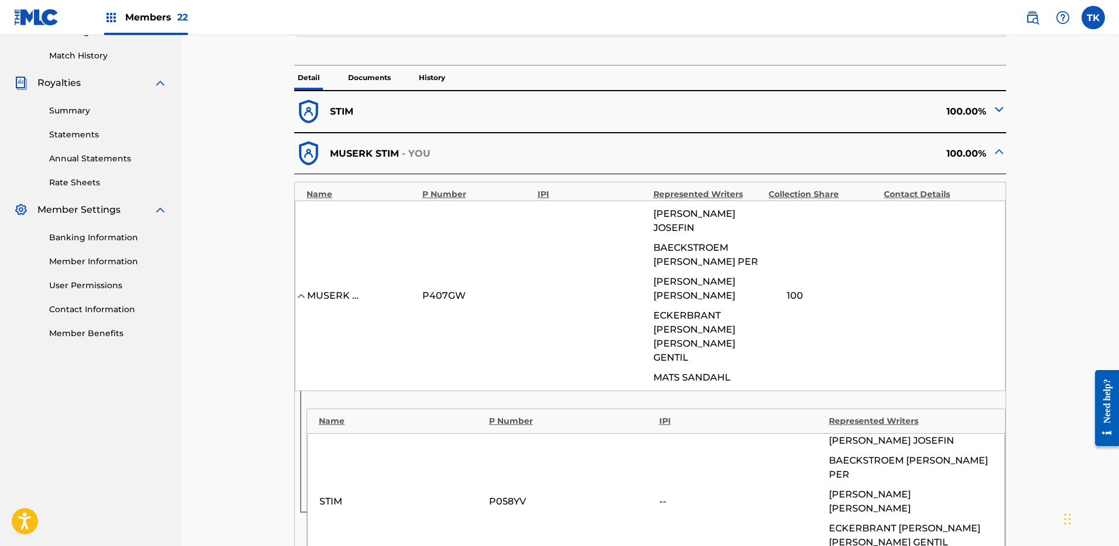
click at [997, 106] on img at bounding box center [999, 109] width 14 height 14
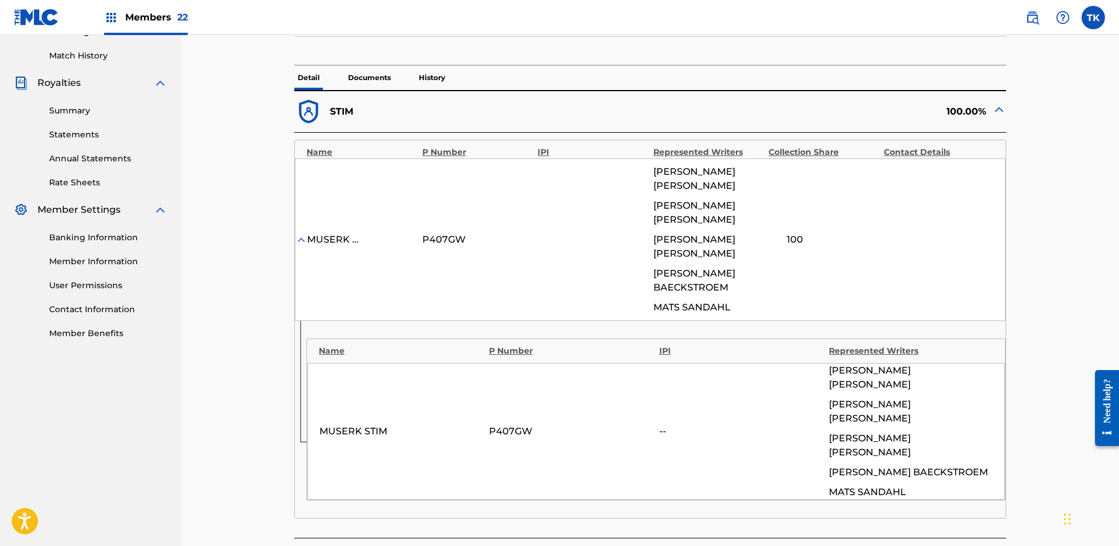
click at [997, 106] on img at bounding box center [999, 109] width 14 height 14
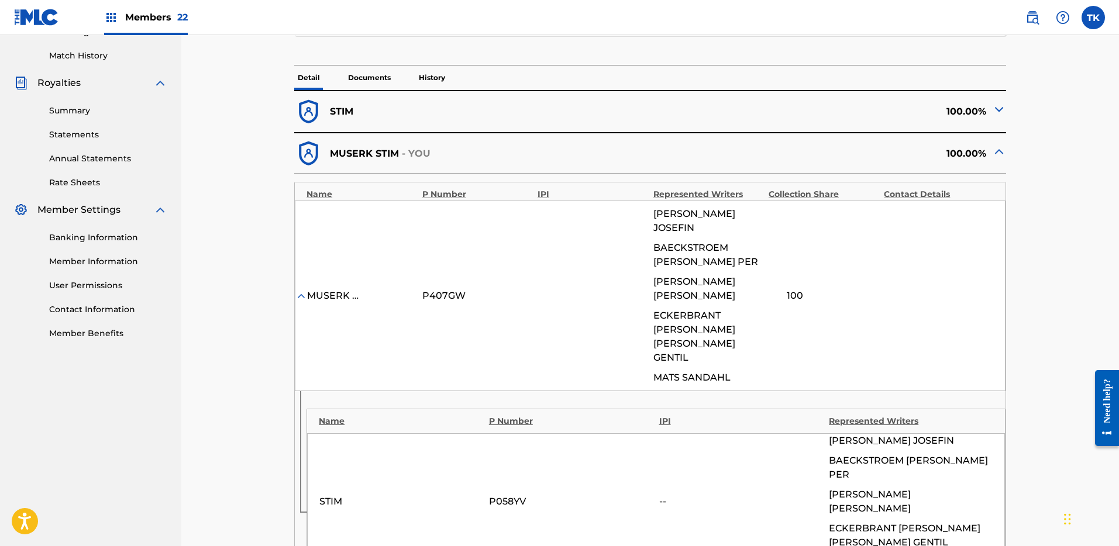
click at [328, 298] on div "MUSERK STIM P407GW AHNLUND ANNA JOSEFIN BAECKSTROEM JOHAN PER DANIEL OGREN ECKE…" at bounding box center [650, 296] width 711 height 191
click at [332, 289] on div "MUSERK STIM" at bounding box center [333, 296] width 53 height 14
click at [1004, 148] on img at bounding box center [999, 151] width 14 height 14
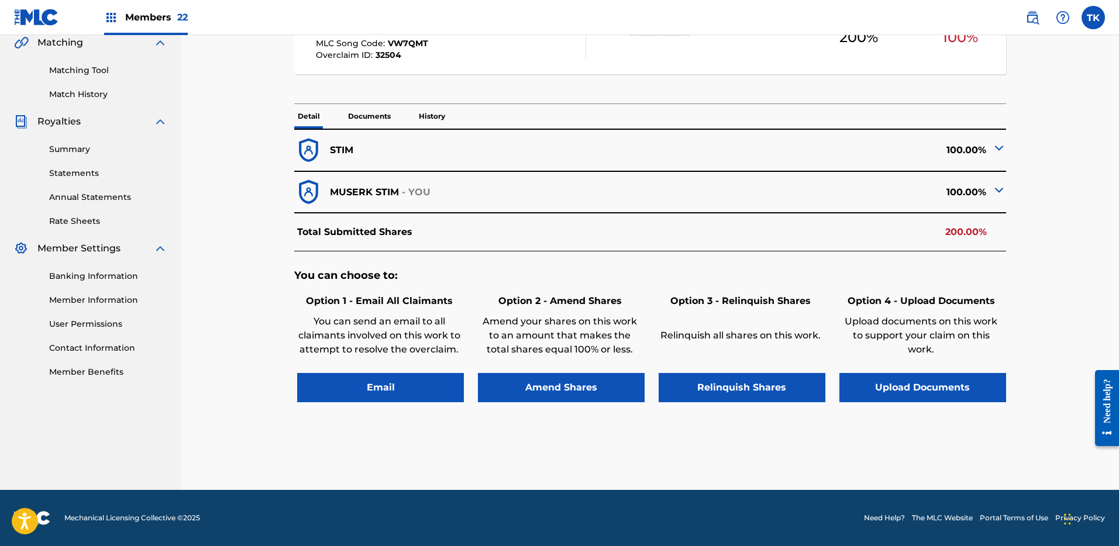
scroll to position [277, 0]
click at [998, 146] on img at bounding box center [999, 148] width 14 height 14
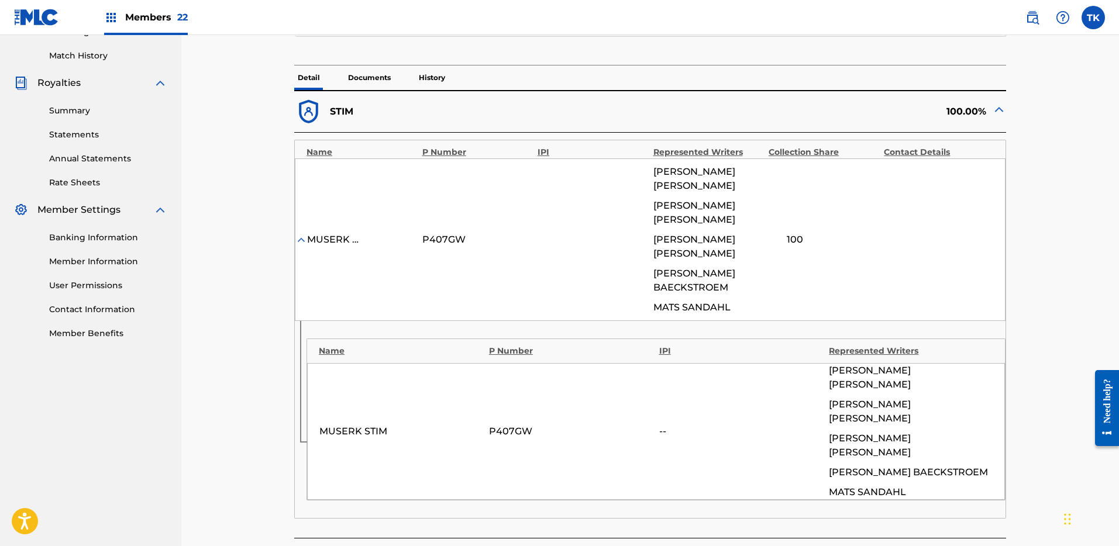
click at [337, 247] on div "MUSERK STIM" at bounding box center [333, 240] width 53 height 14
click at [1003, 103] on img at bounding box center [999, 109] width 14 height 14
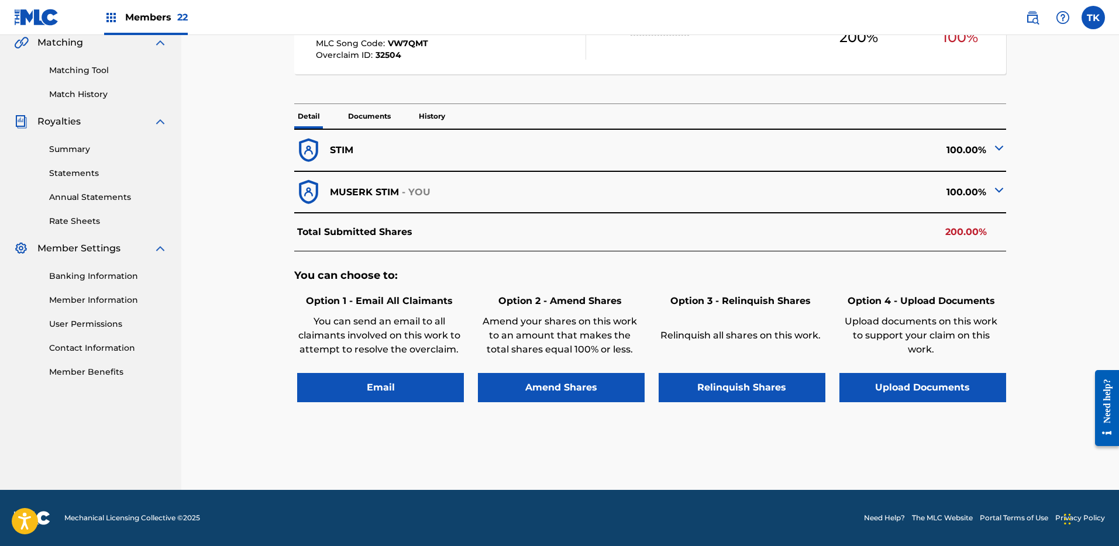
click at [998, 189] on img at bounding box center [999, 190] width 14 height 14
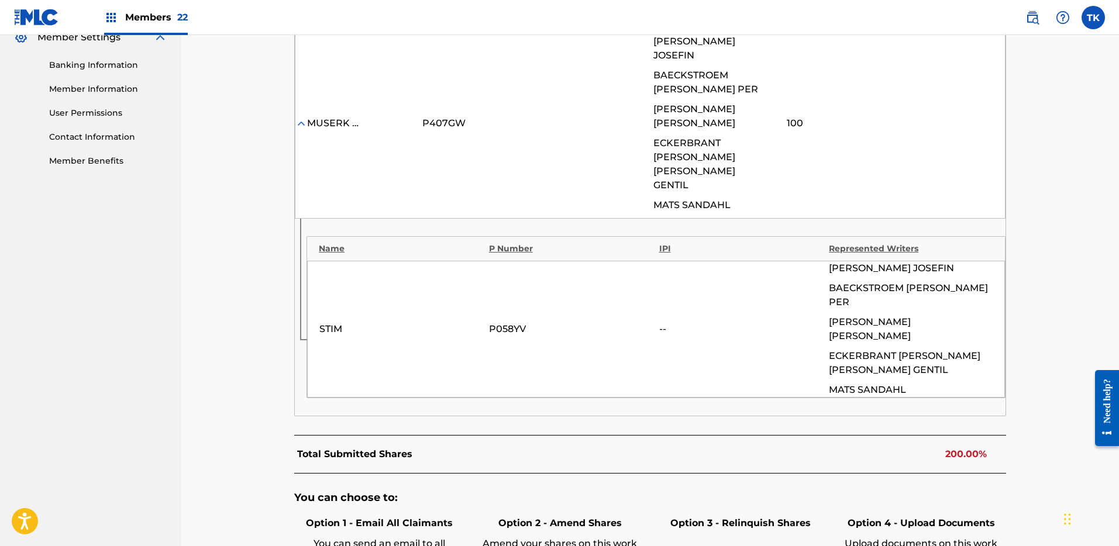
scroll to position [608, 0]
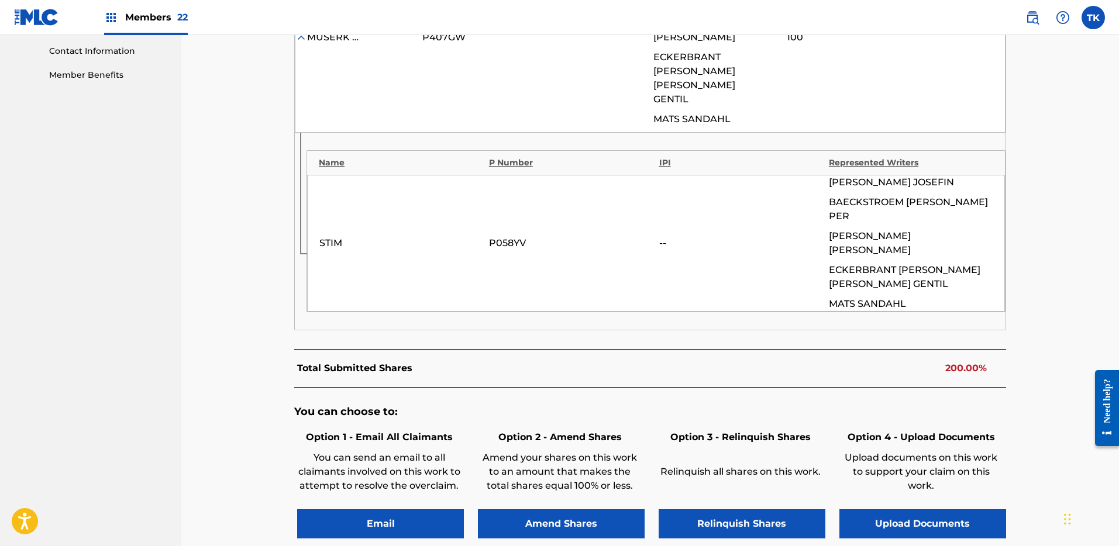
click at [584, 509] on button "Amend Shares" at bounding box center [561, 523] width 167 height 29
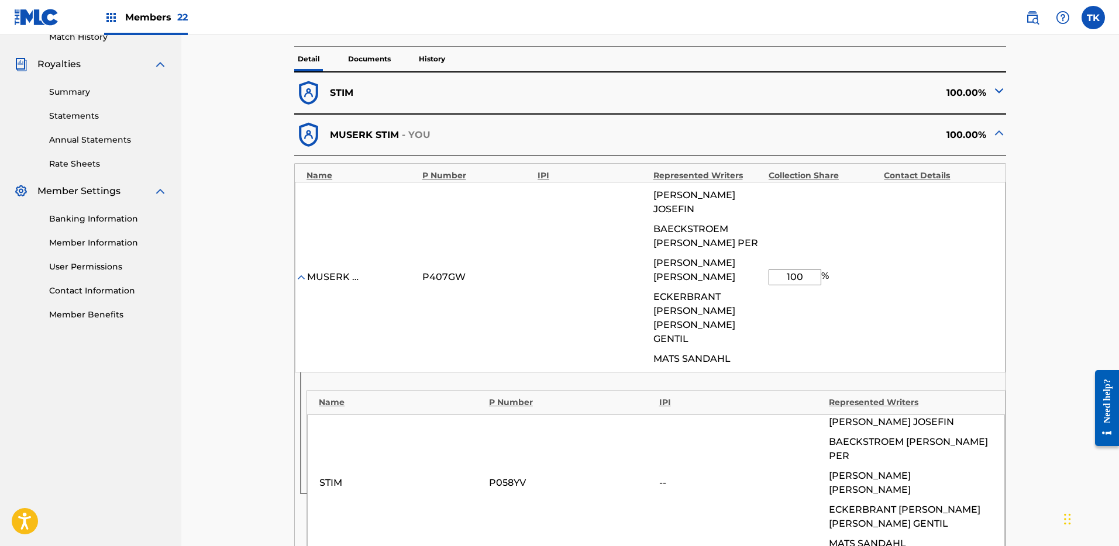
scroll to position [213, 0]
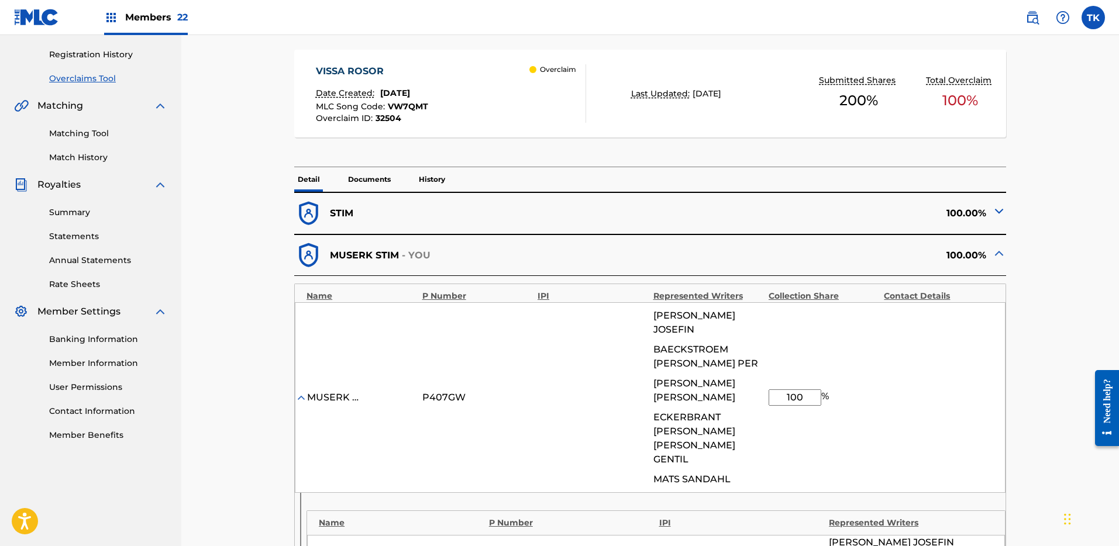
click at [994, 250] on img at bounding box center [999, 253] width 14 height 14
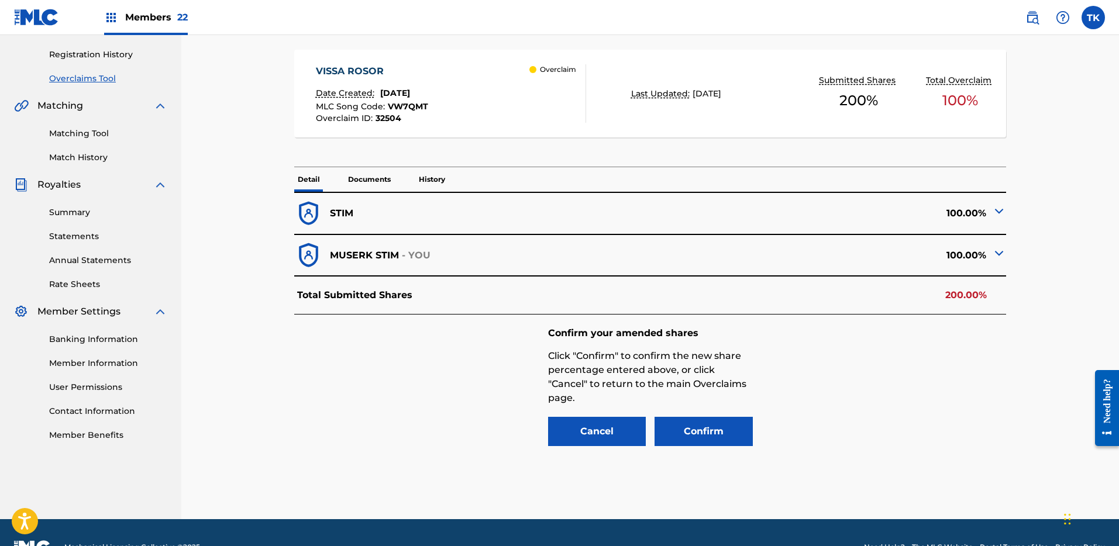
click at [996, 251] on img at bounding box center [999, 253] width 14 height 14
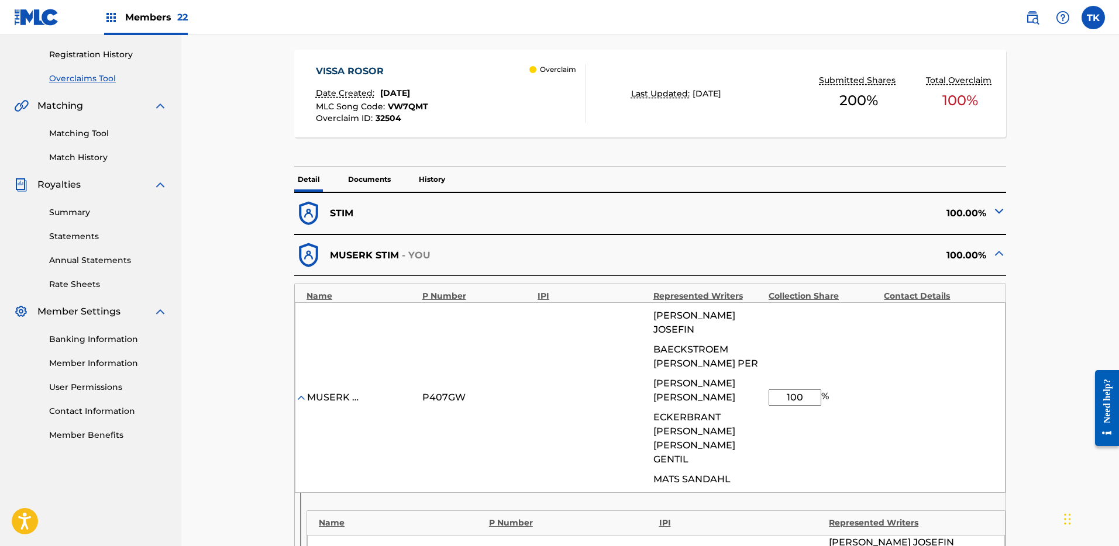
scroll to position [228, 0]
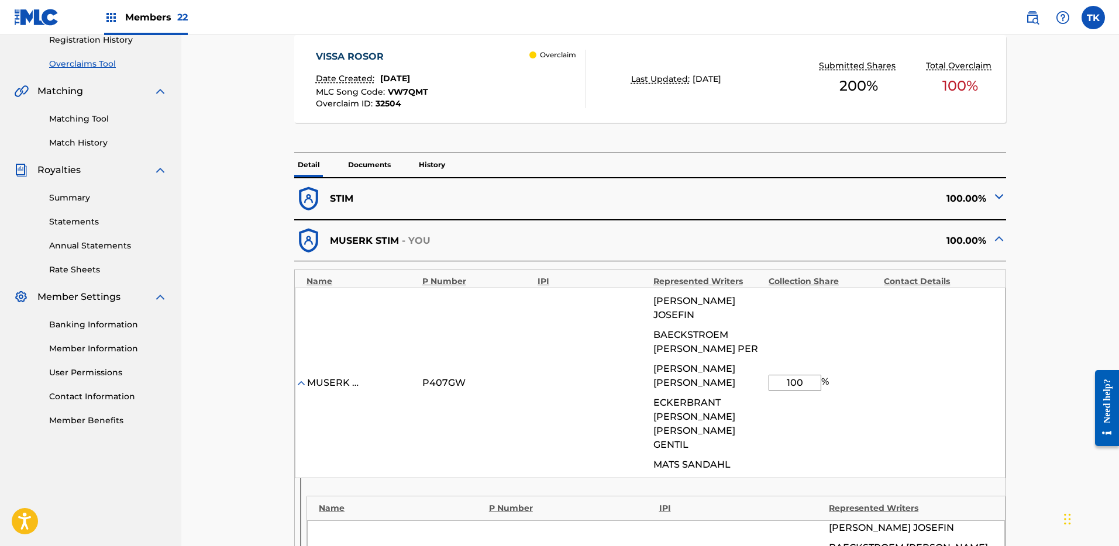
click at [1003, 234] on img at bounding box center [999, 239] width 14 height 14
click at [1001, 206] on div at bounding box center [999, 199] width 14 height 18
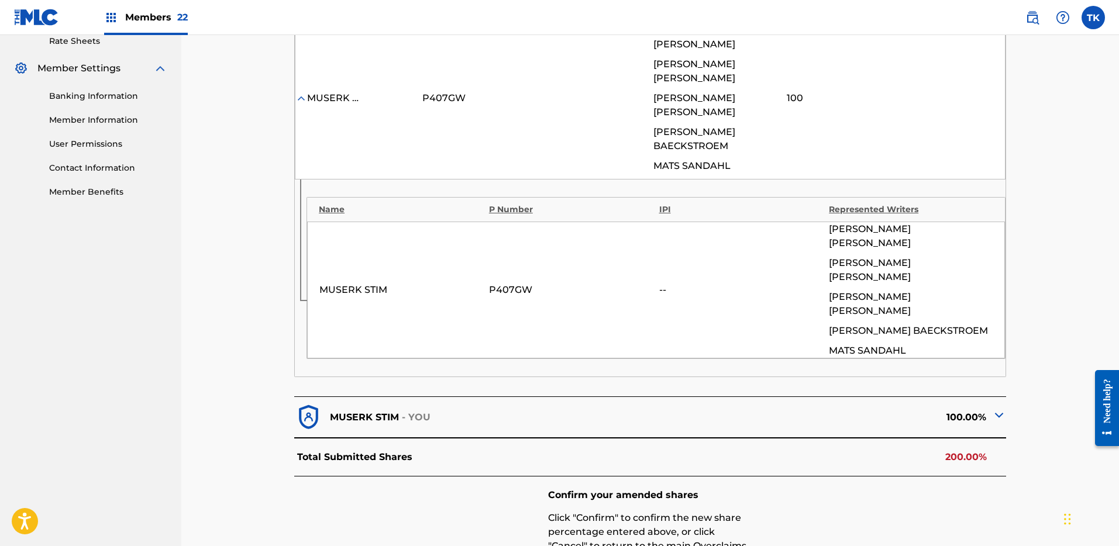
scroll to position [634, 0]
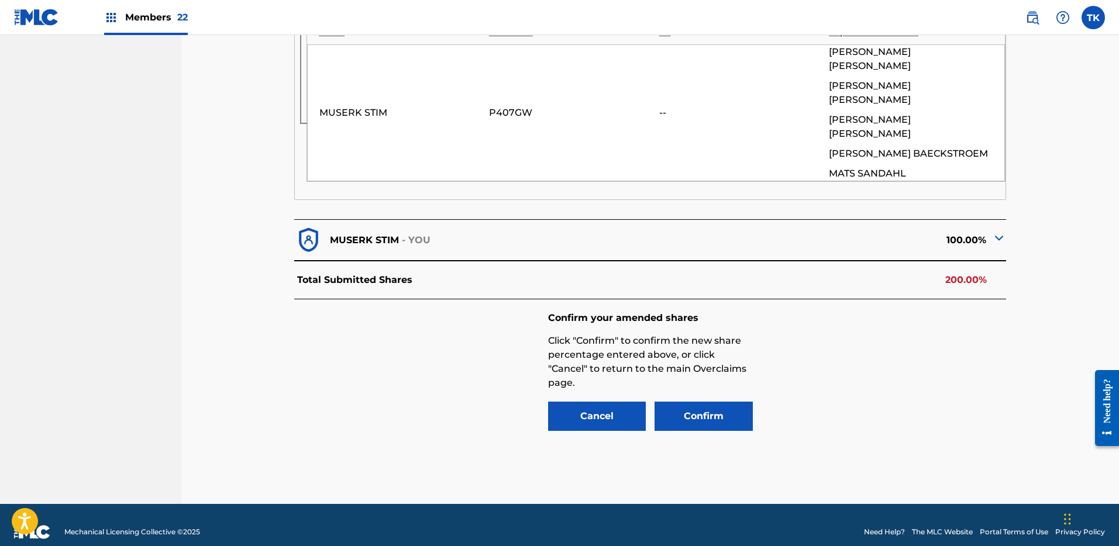
click at [605, 402] on button "Cancel" at bounding box center [597, 416] width 98 height 29
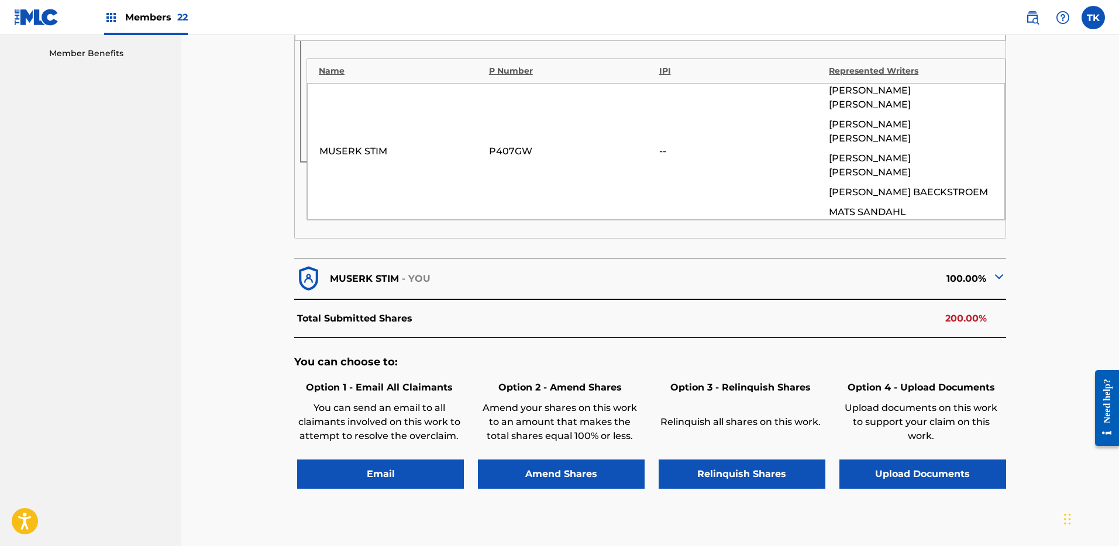
click at [584, 460] on button "Amend Shares" at bounding box center [561, 474] width 167 height 29
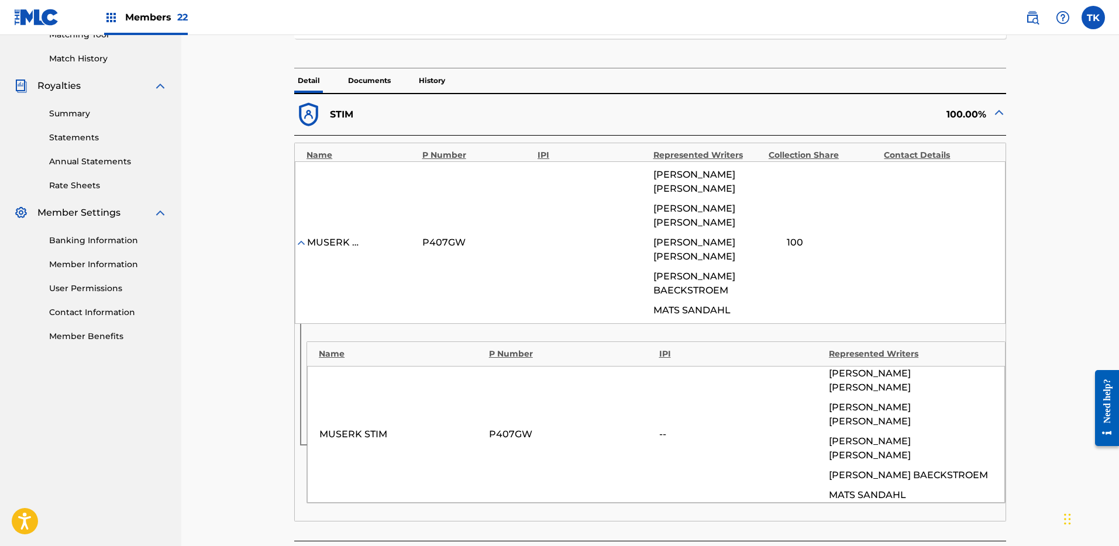
scroll to position [305, 0]
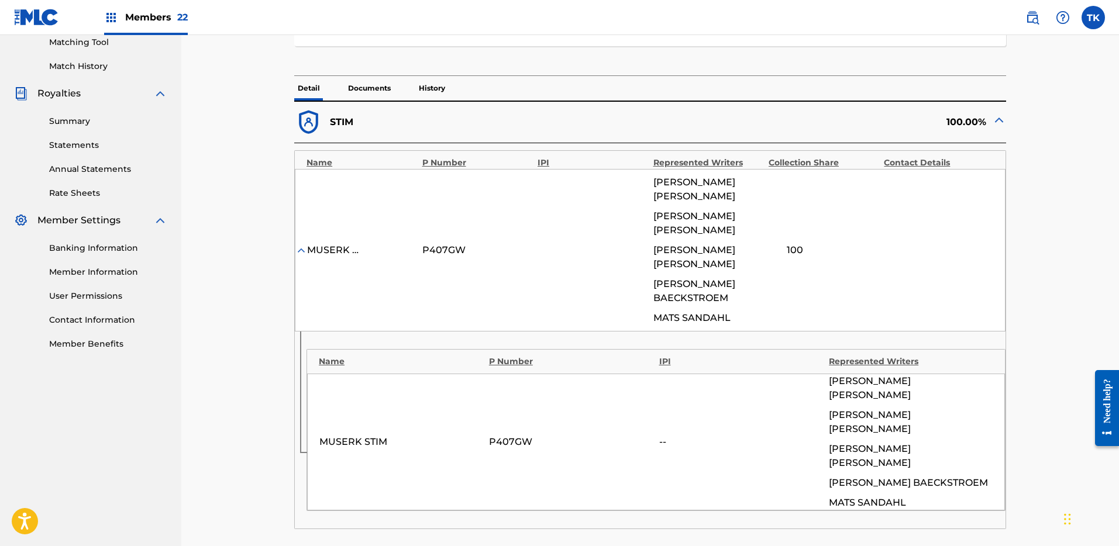
click at [992, 132] on div "100.00%" at bounding box center [828, 122] width 356 height 29
click at [994, 122] on img at bounding box center [999, 120] width 14 height 14
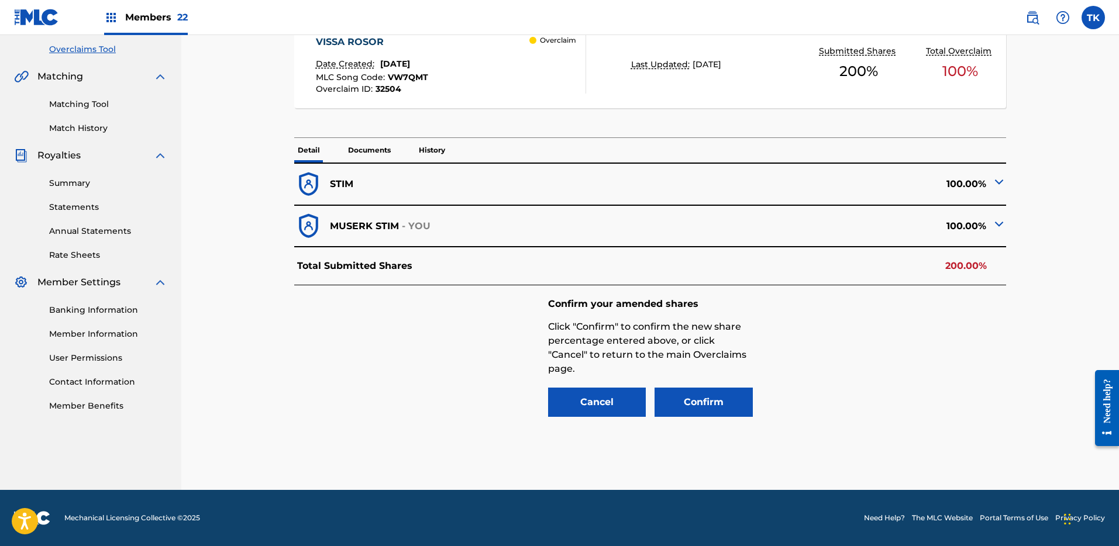
click at [996, 216] on div "100.00%" at bounding box center [828, 226] width 356 height 29
click at [995, 224] on img at bounding box center [999, 224] width 14 height 14
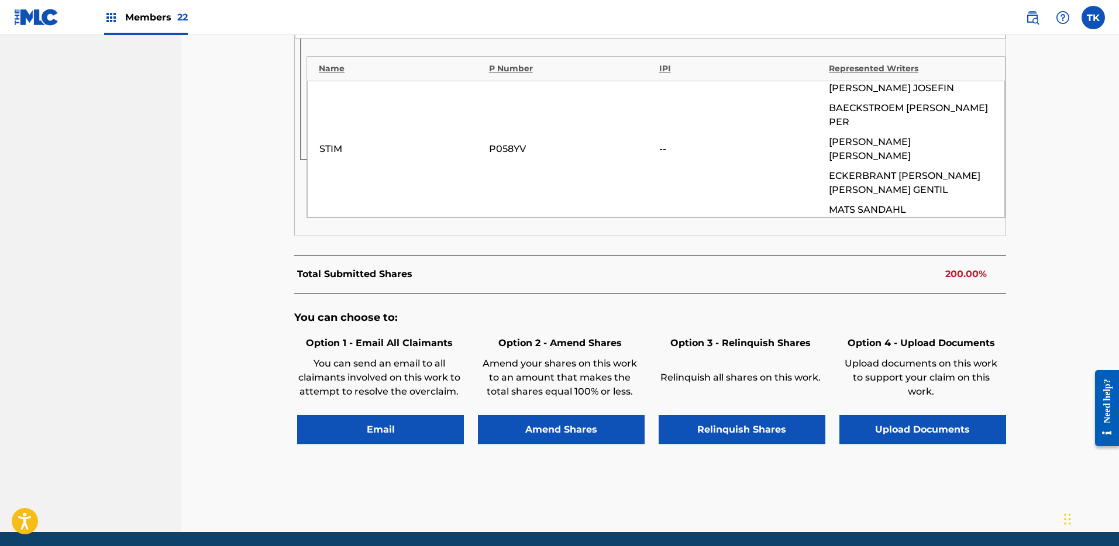
scroll to position [0, 0]
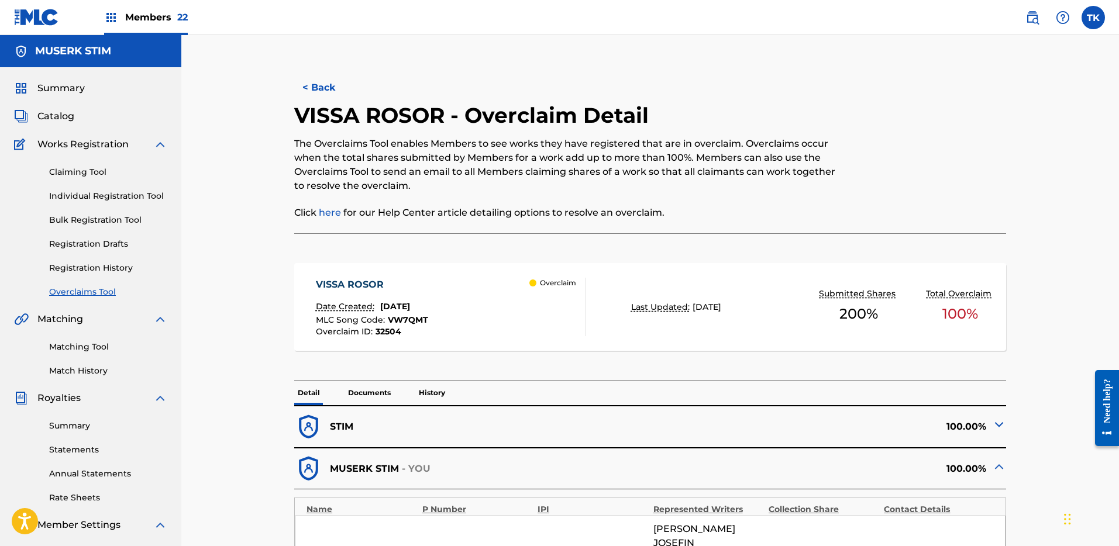
click at [408, 322] on span "VW7QMT" at bounding box center [408, 320] width 40 height 11
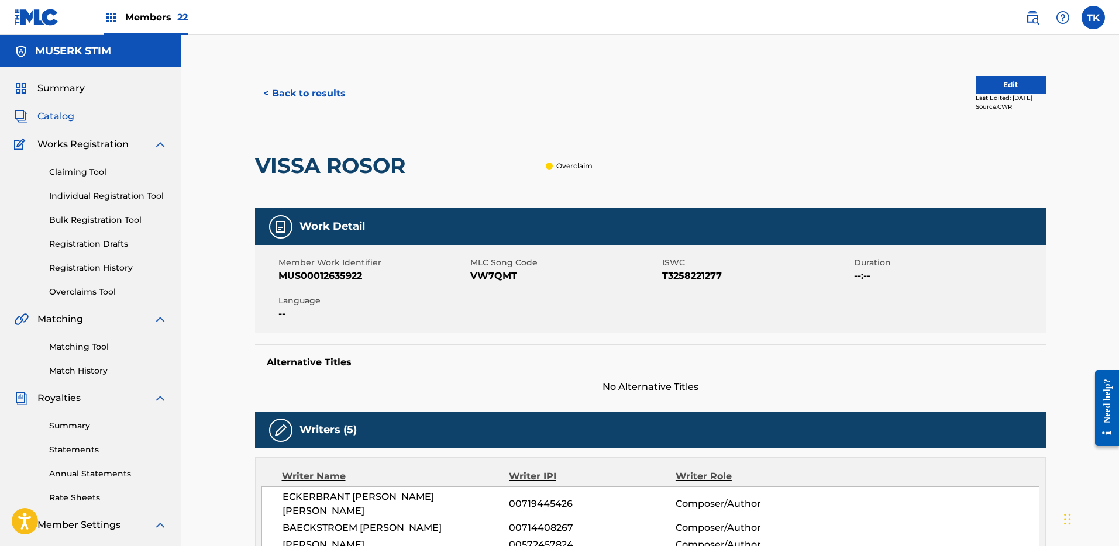
click at [413, 306] on span "Language" at bounding box center [372, 301] width 189 height 12
click at [308, 95] on button "< Back to results" at bounding box center [304, 93] width 99 height 29
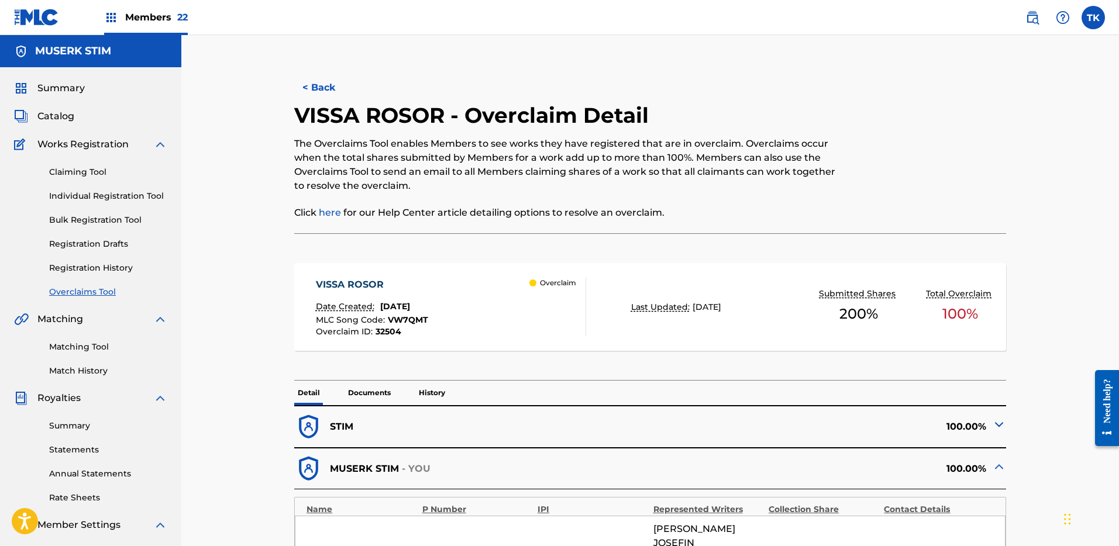
scroll to position [15, 0]
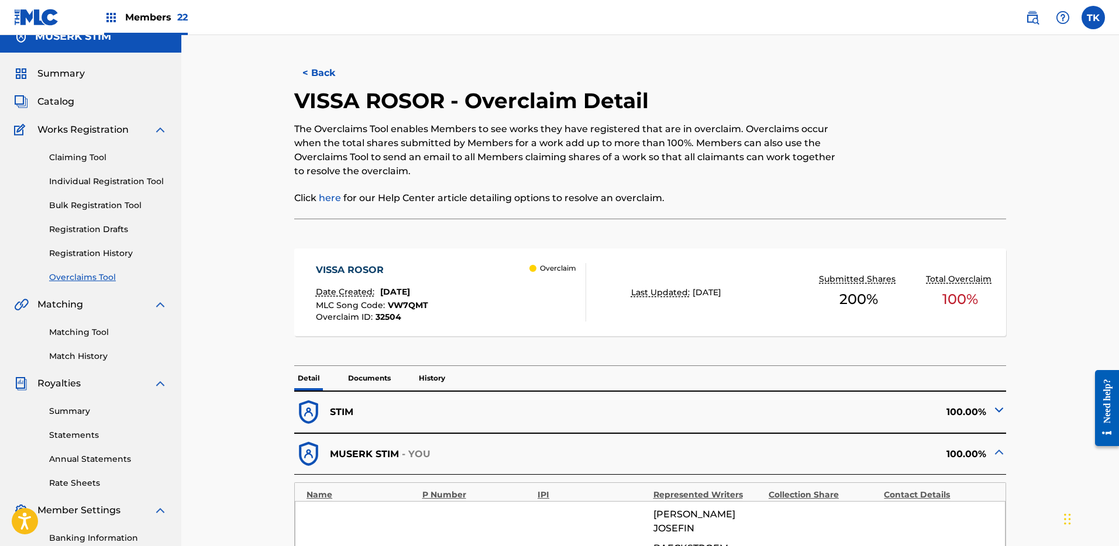
click at [412, 311] on div "MLC Song Code : VW7QMT" at bounding box center [372, 307] width 112 height 12
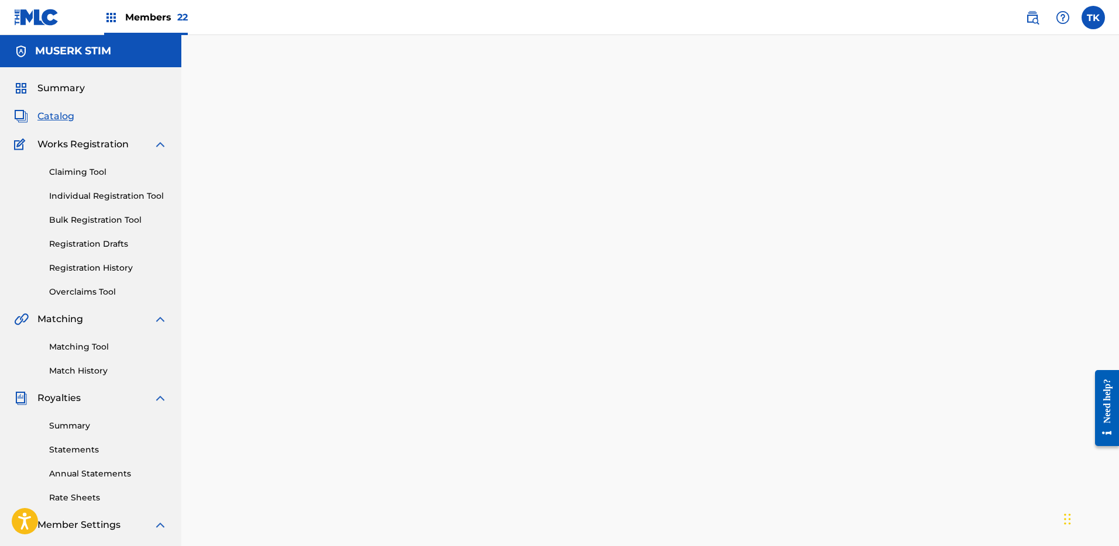
click at [413, 309] on div at bounding box center [650, 366] width 819 height 605
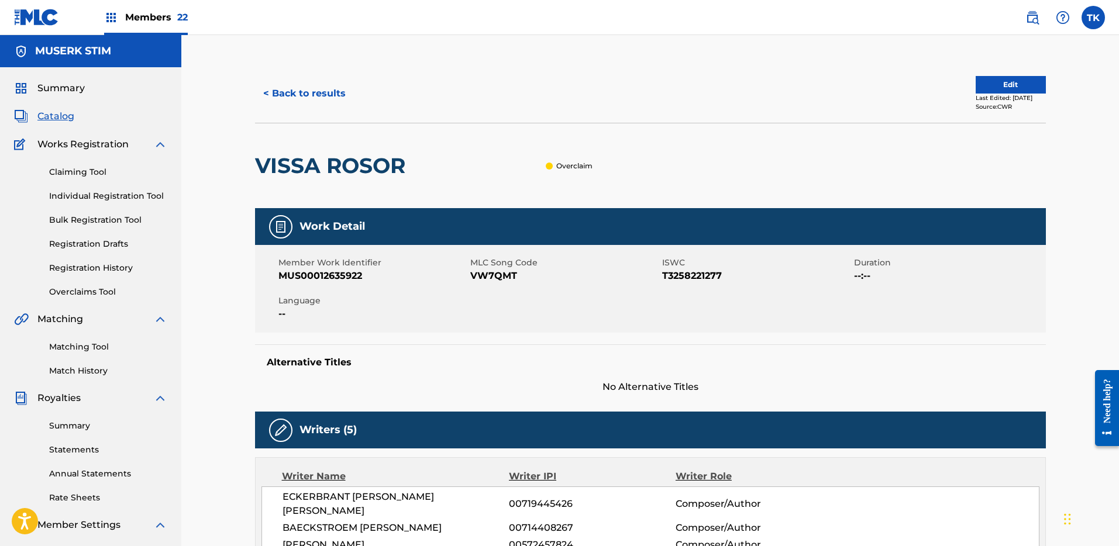
drag, startPoint x: 418, startPoint y: 130, endPoint x: 464, endPoint y: 184, distance: 70.1
click at [433, 130] on div "Overclaim" at bounding box center [502, 165] width 182 height 85
click at [497, 281] on span "VW7QMT" at bounding box center [564, 276] width 189 height 14
copy span "VW7QMT"
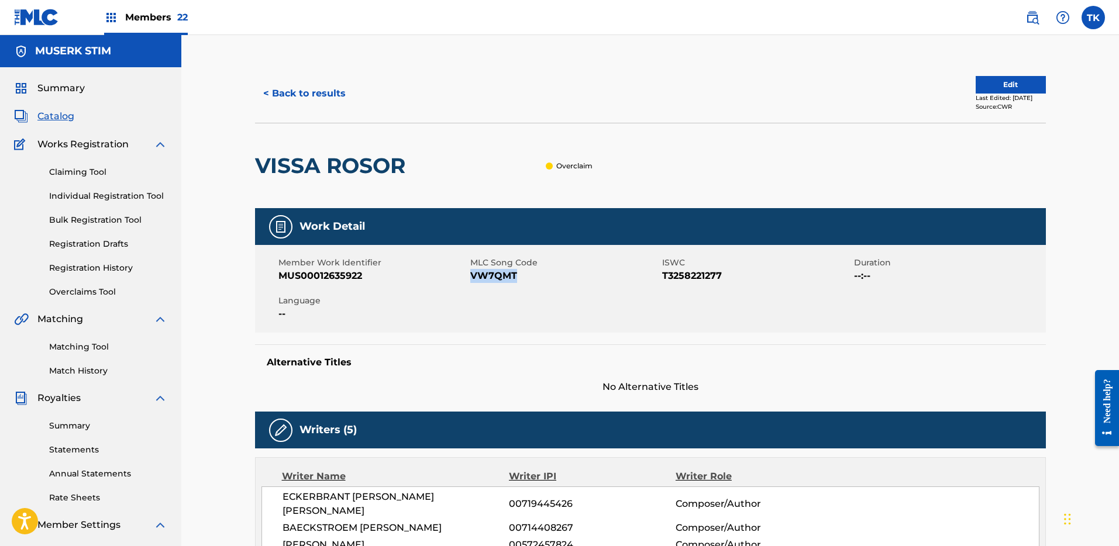
click at [288, 105] on button "< Back to results" at bounding box center [304, 93] width 99 height 29
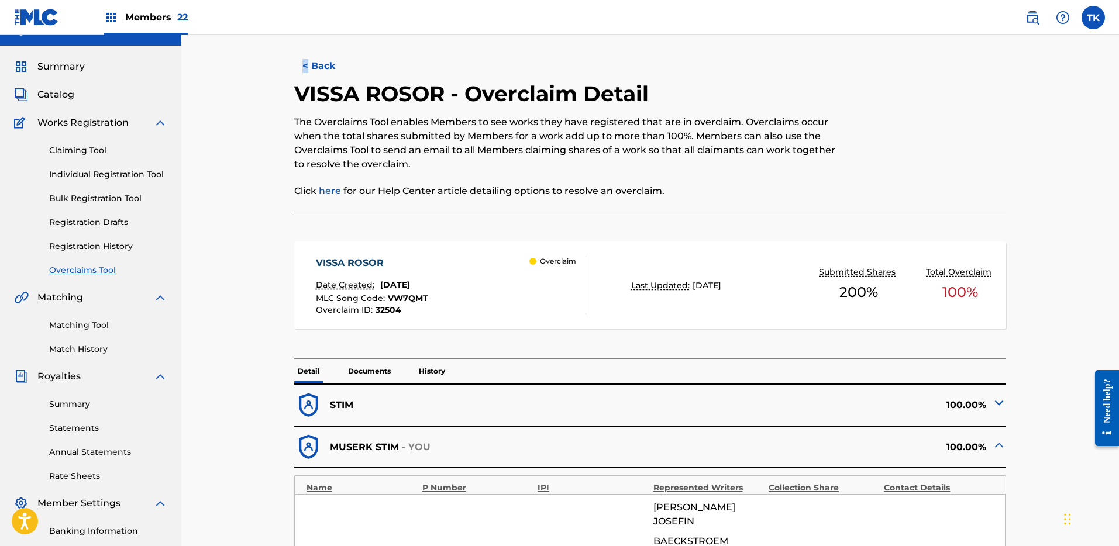
click at [328, 63] on button "< Back" at bounding box center [329, 65] width 70 height 29
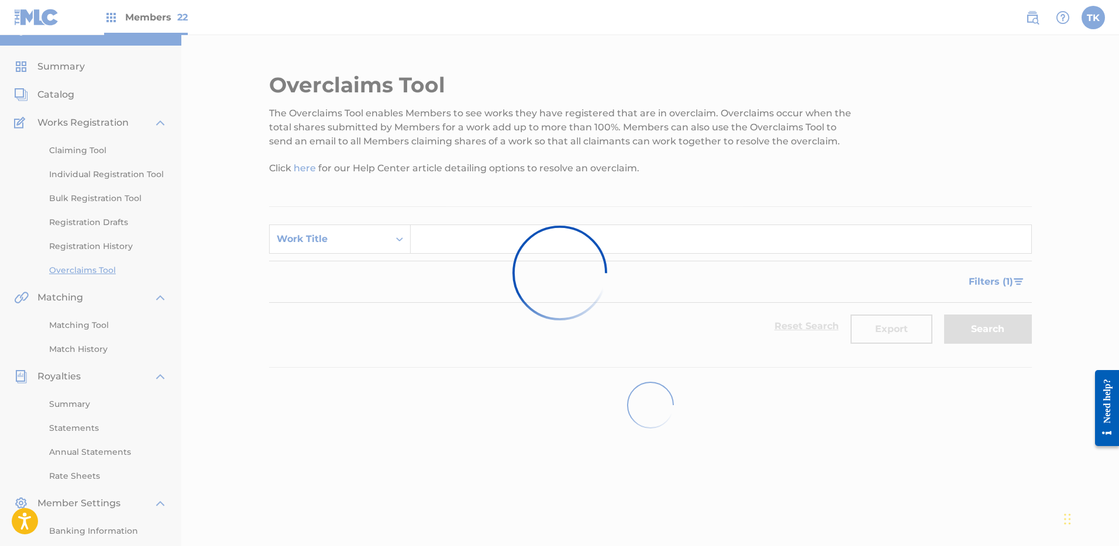
scroll to position [54, 0]
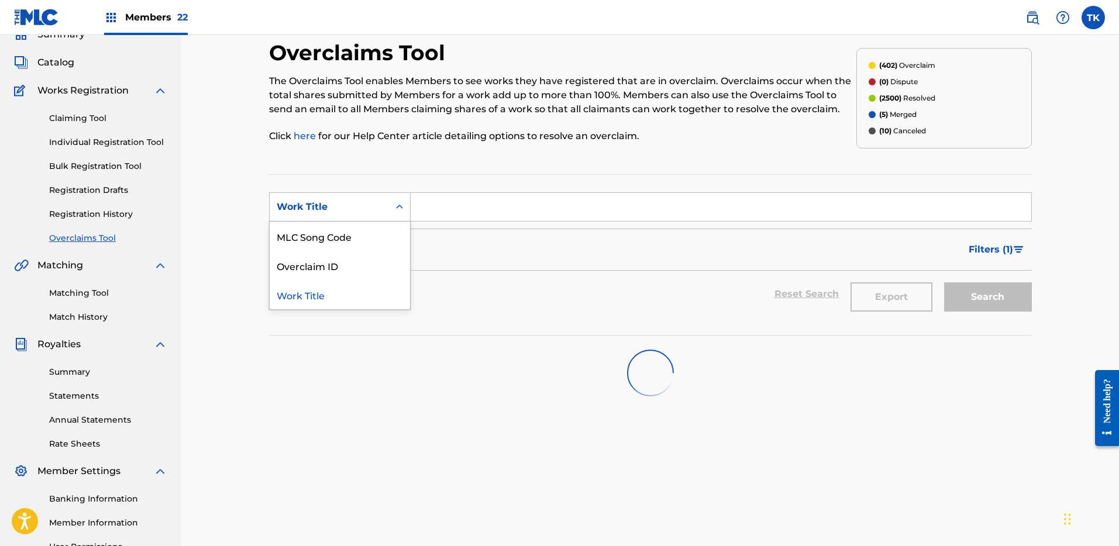
click at [380, 213] on div "Work Title" at bounding box center [340, 206] width 142 height 29
drag, startPoint x: 371, startPoint y: 234, endPoint x: 412, endPoint y: 222, distance: 42.6
click at [371, 234] on div "MLC Song Code" at bounding box center [340, 236] width 140 height 29
click at [464, 206] on input "Search Form" at bounding box center [721, 207] width 621 height 28
paste input "IZ2X0S"
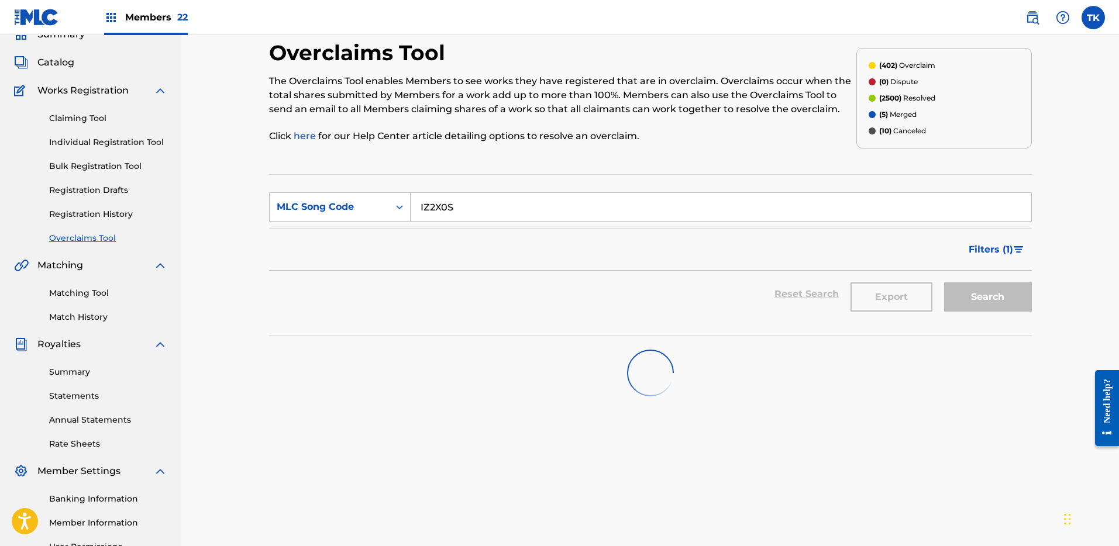
type input "IZ2X0S"
click at [898, 255] on div "Filters ( 1 )" at bounding box center [650, 250] width 763 height 42
click at [866, 214] on input "IZ2X0S" at bounding box center [721, 207] width 621 height 28
click at [865, 203] on input "IZ2X0S" at bounding box center [721, 207] width 621 height 28
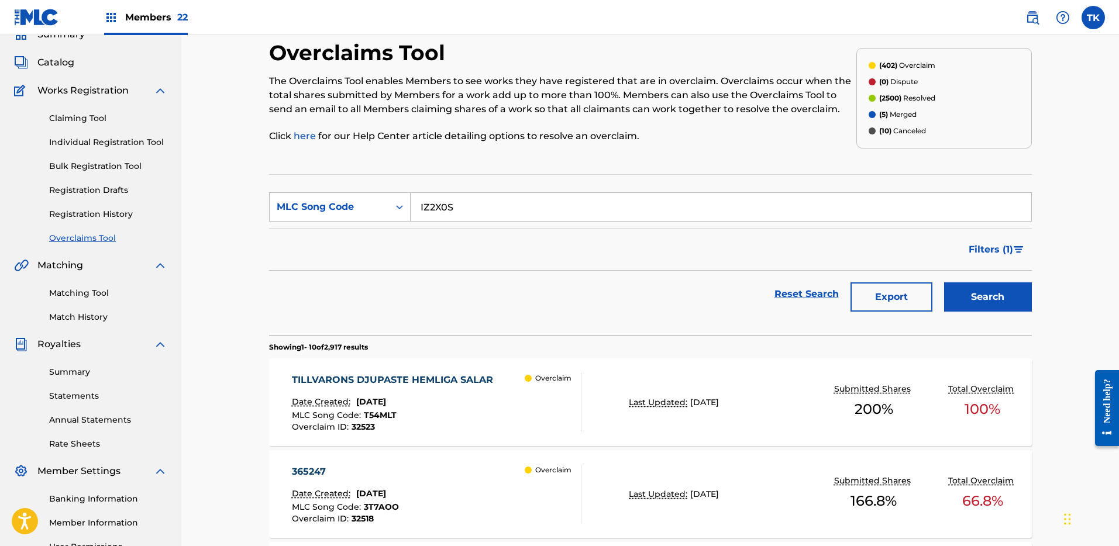
click at [962, 296] on button "Search" at bounding box center [988, 297] width 88 height 29
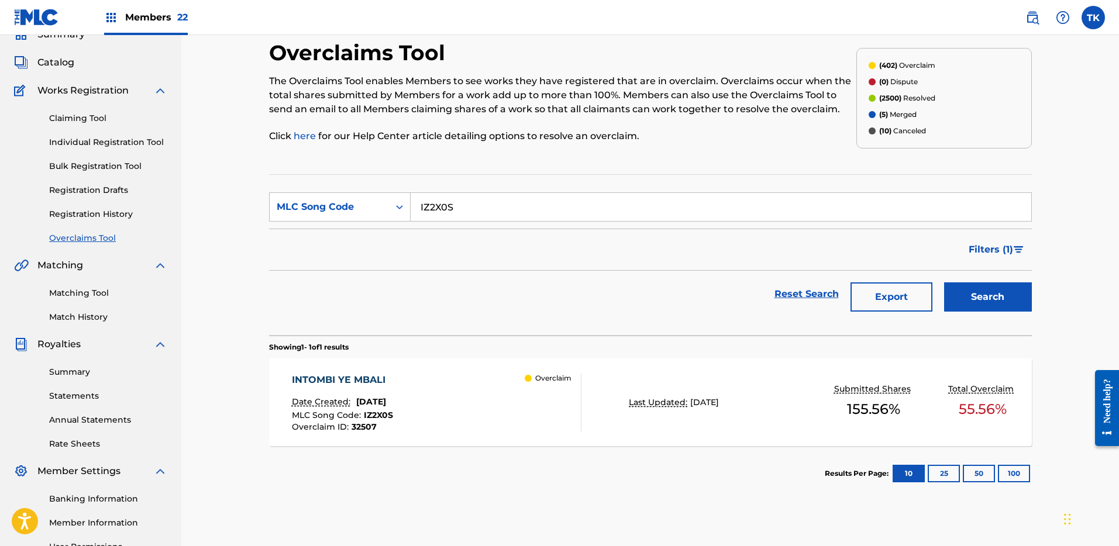
click at [578, 368] on div "INTOMBI YE MBALI Date Created: August 14, 2025 MLC Song Code : IZ2X0S Overclaim…" at bounding box center [650, 403] width 763 height 88
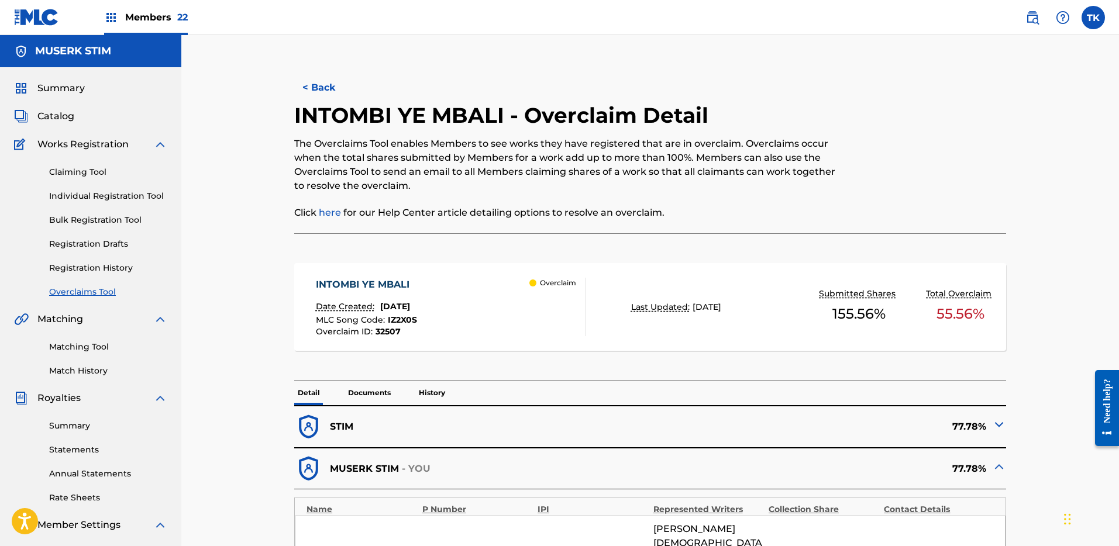
drag, startPoint x: 316, startPoint y: 65, endPoint x: 322, endPoint y: 70, distance: 7.9
click at [324, 80] on button "< Back" at bounding box center [329, 87] width 70 height 29
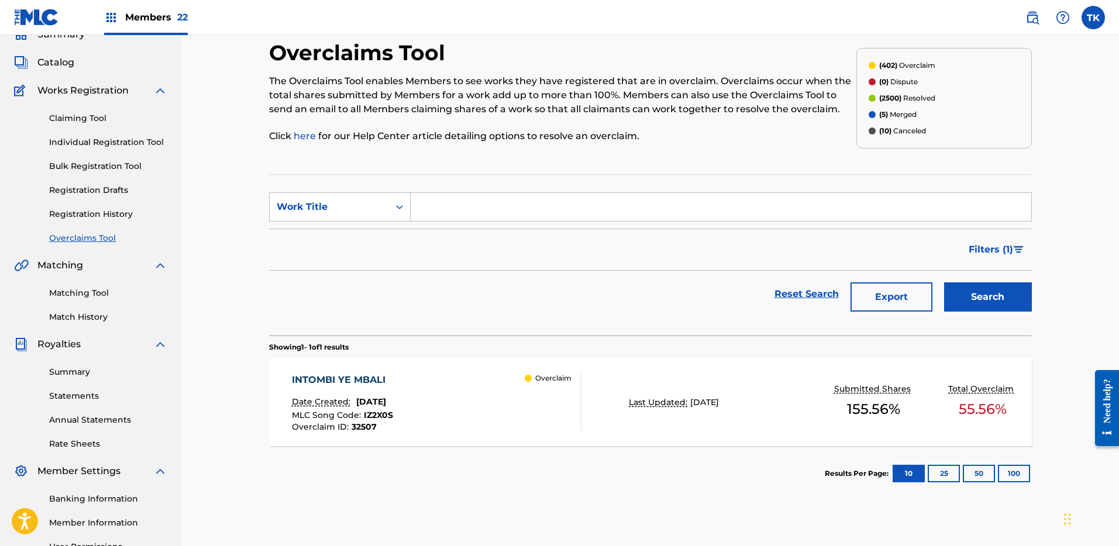
click at [470, 204] on input "Search Form" at bounding box center [721, 207] width 621 height 28
click at [375, 208] on div "Work Title" at bounding box center [329, 207] width 105 height 14
click at [364, 234] on div "MLC Song Code" at bounding box center [340, 236] width 140 height 29
click at [468, 202] on input "Search Form" at bounding box center [721, 207] width 621 height 28
paste input "AY6J1E"
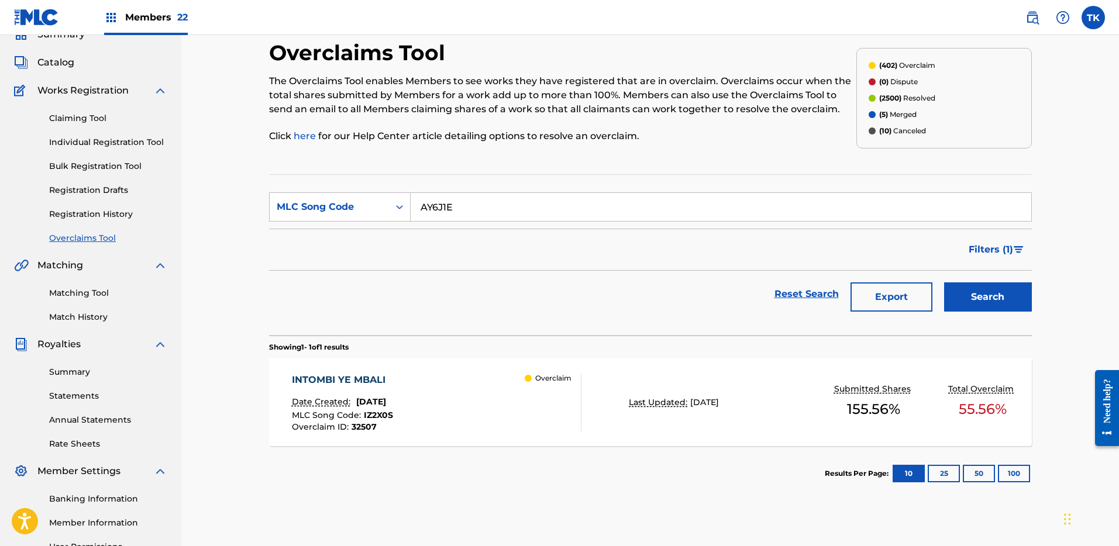
type input "AY6J1E"
click at [1004, 293] on button "Search" at bounding box center [988, 297] width 88 height 29
click at [508, 401] on div "A BIG BIG BIG WORLD Date Created: August 14, 2025 MLC Song Code : AY6J1E Overcl…" at bounding box center [437, 402] width 290 height 58
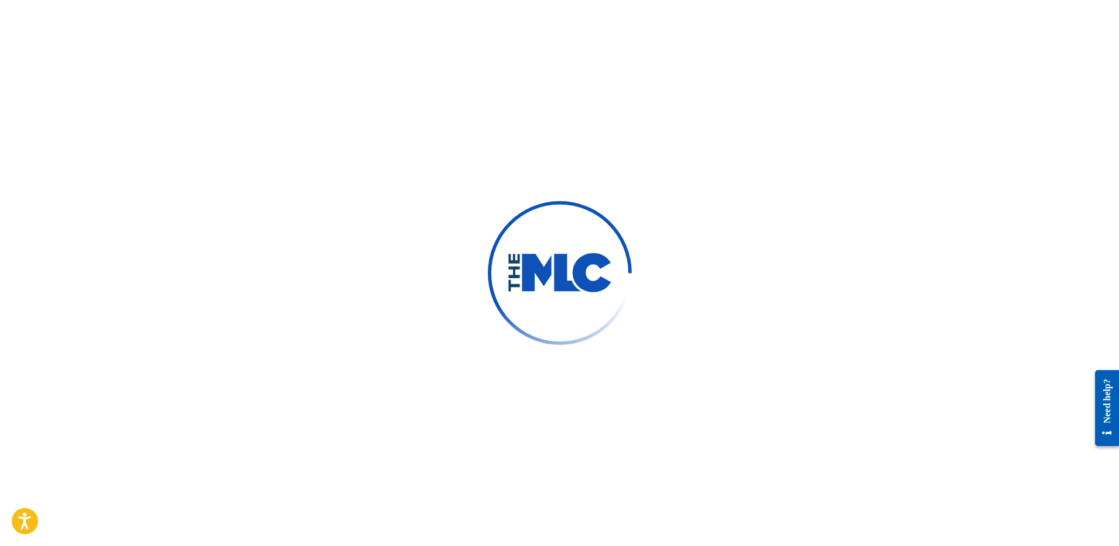
scroll to position [15, 0]
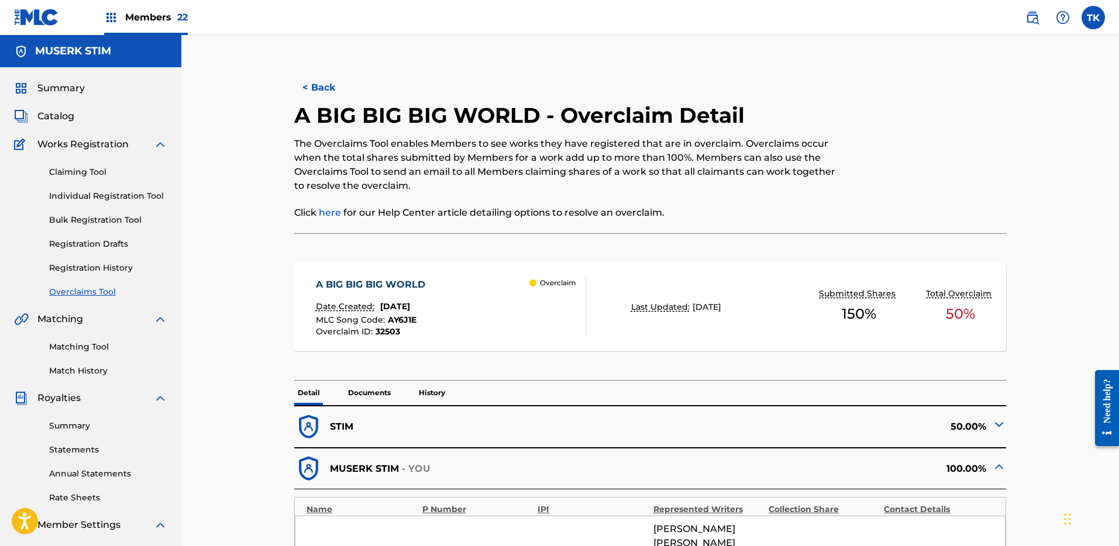
click at [315, 78] on button "< Back" at bounding box center [329, 87] width 70 height 29
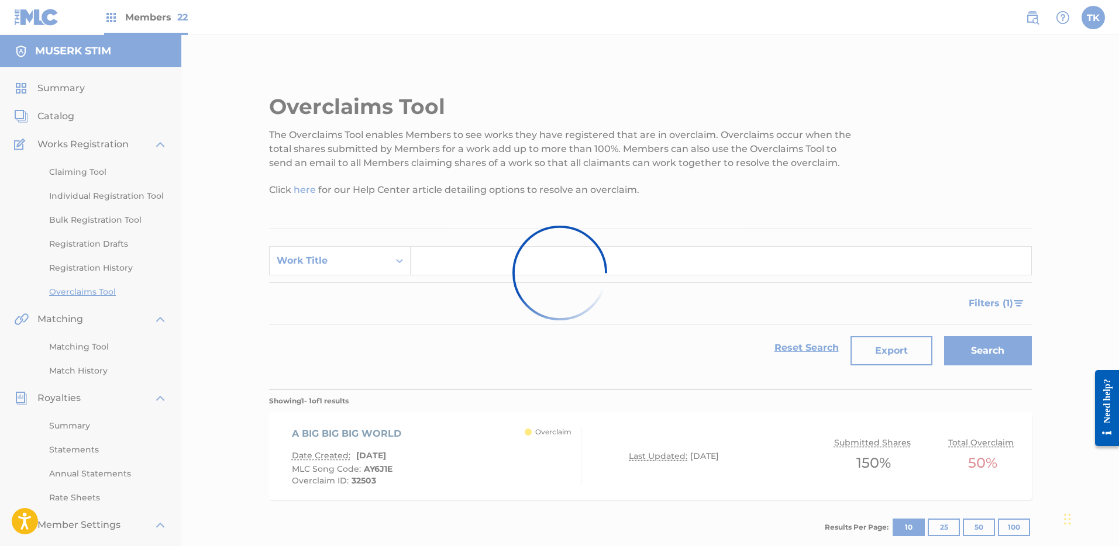
scroll to position [54, 0]
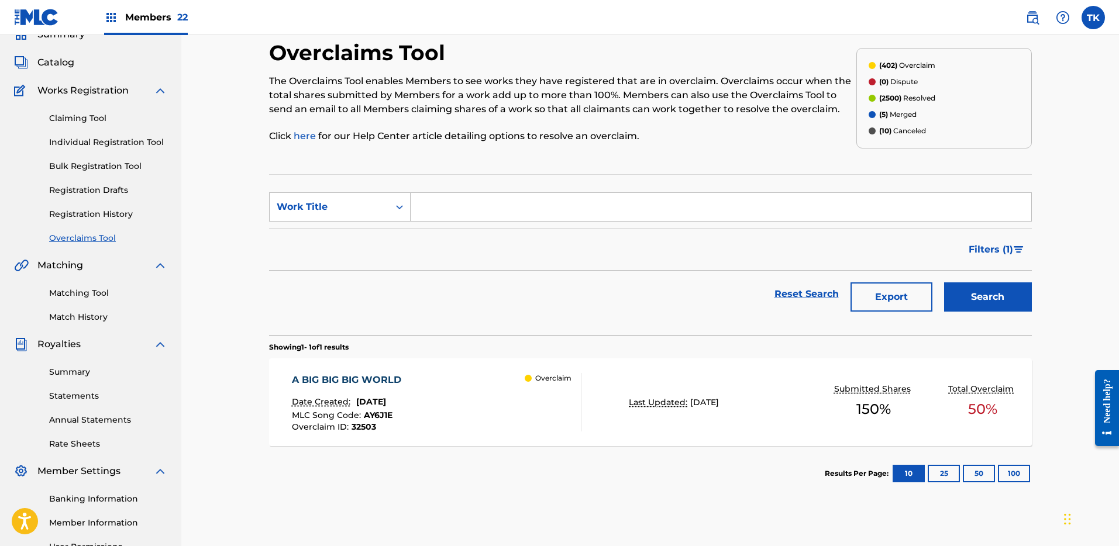
click at [1040, 13] on link at bounding box center [1032, 17] width 23 height 23
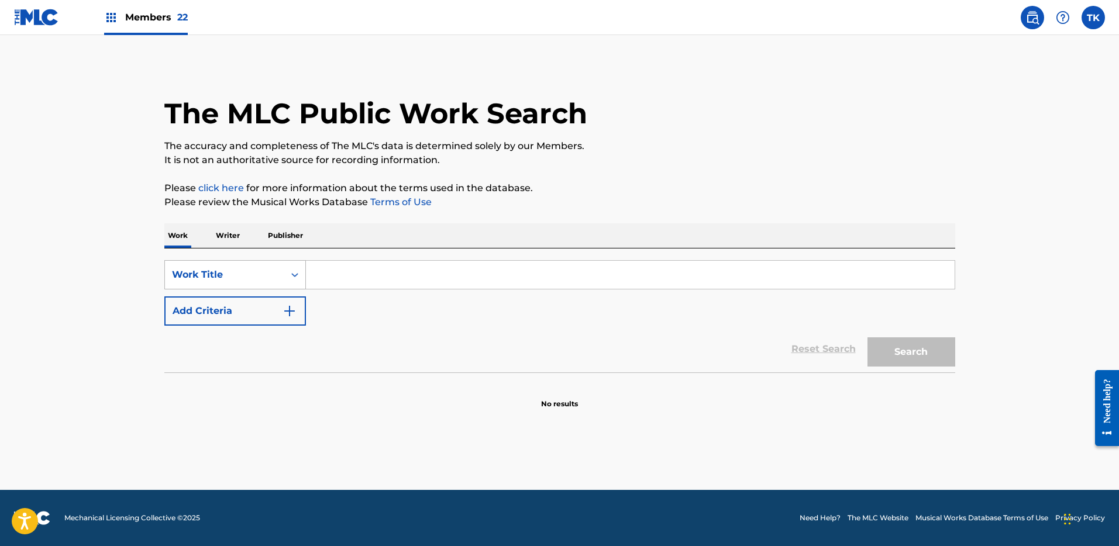
click at [244, 280] on div "Work Title" at bounding box center [224, 275] width 105 height 14
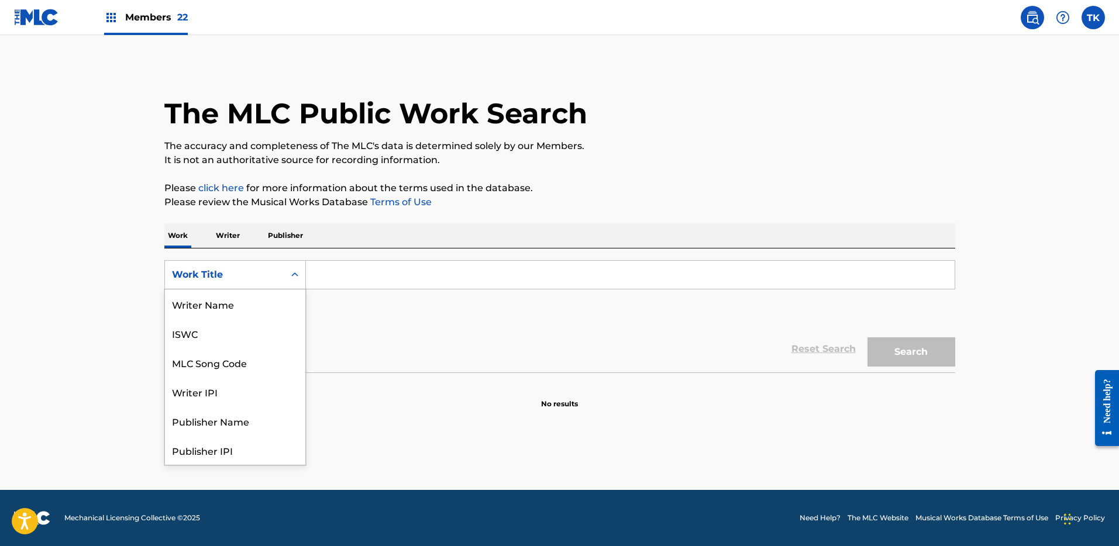
scroll to position [58, 0]
click at [241, 302] on div "MLC Song Code" at bounding box center [235, 304] width 140 height 29
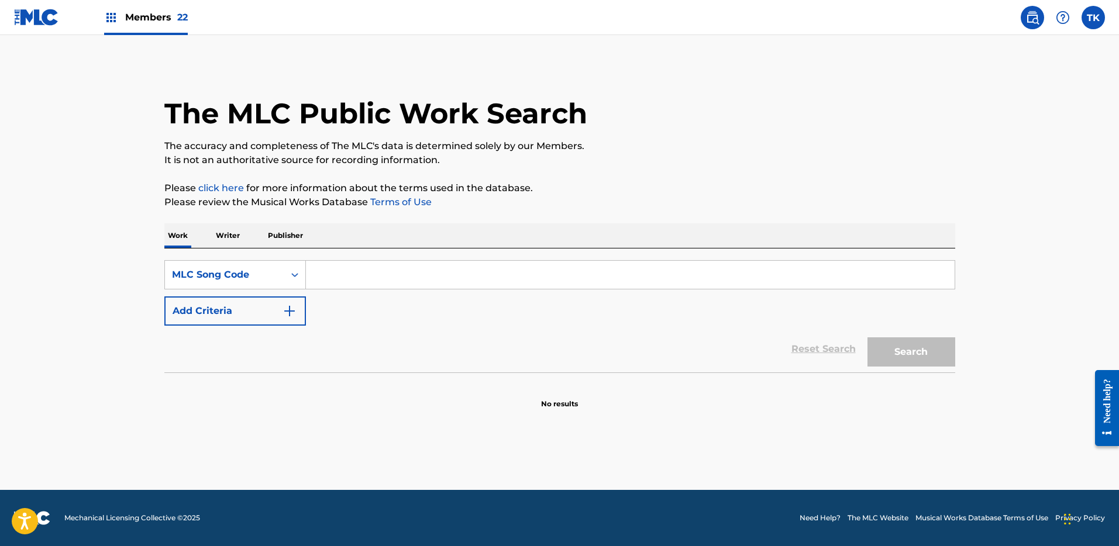
click at [370, 268] on input "Search Form" at bounding box center [630, 275] width 649 height 28
paste input "BD95KU"
type input "BD95KU"
click at [930, 356] on button "Search" at bounding box center [911, 351] width 88 height 29
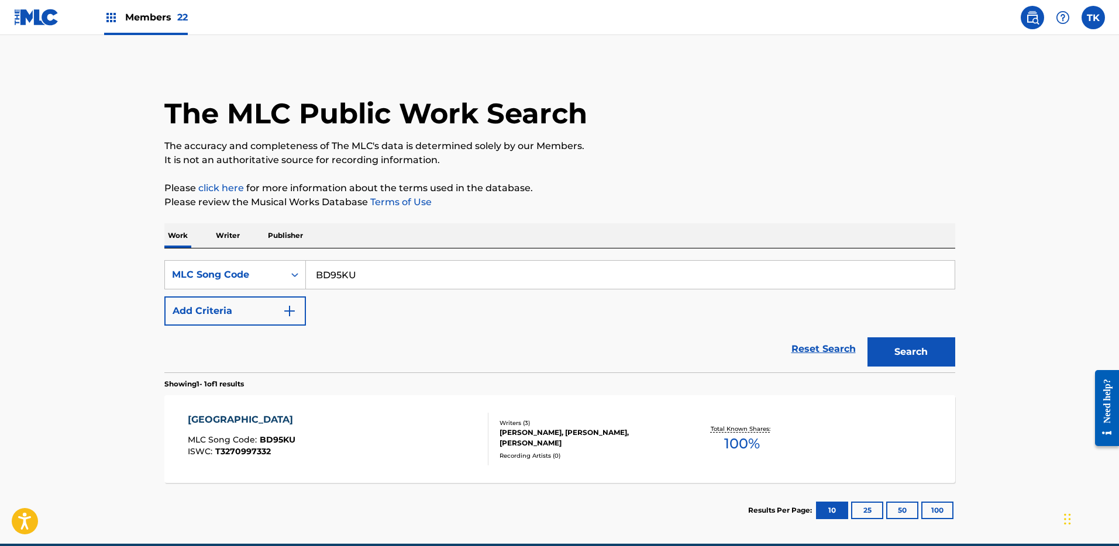
click at [588, 409] on div "BARCELONA MLC Song Code : BD95KU ISWC : T3270997332 Writers ( 3 ) BAZE RAMI, RI…" at bounding box center [559, 439] width 791 height 88
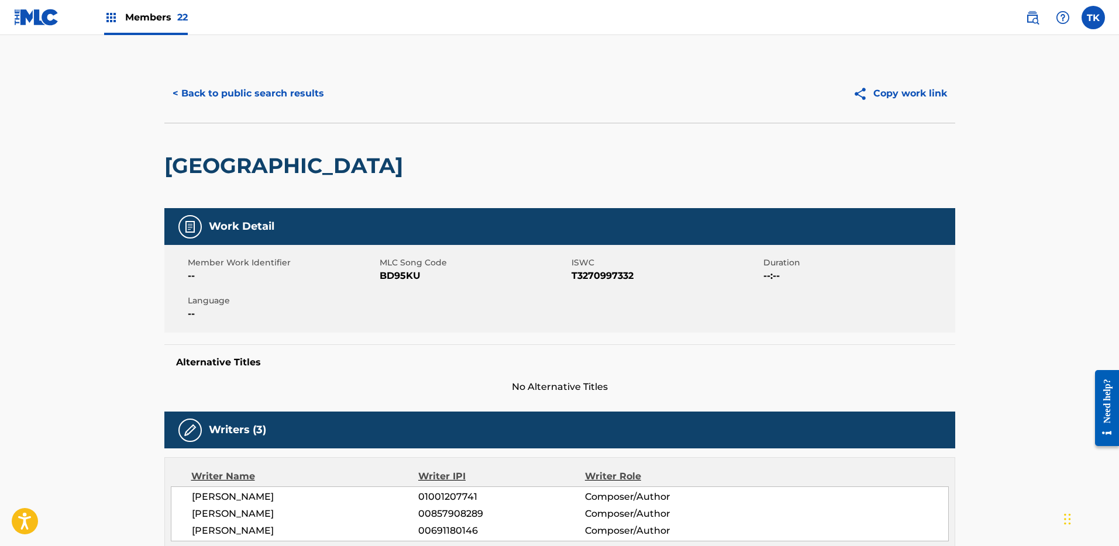
click at [605, 274] on span "T3270997332" at bounding box center [665, 276] width 189 height 14
copy span "T3270997332"
drag, startPoint x: 231, startPoint y: 75, endPoint x: 232, endPoint y: 87, distance: 11.7
click at [231, 84] on div "< Back to public search results Copy work link" at bounding box center [559, 93] width 791 height 58
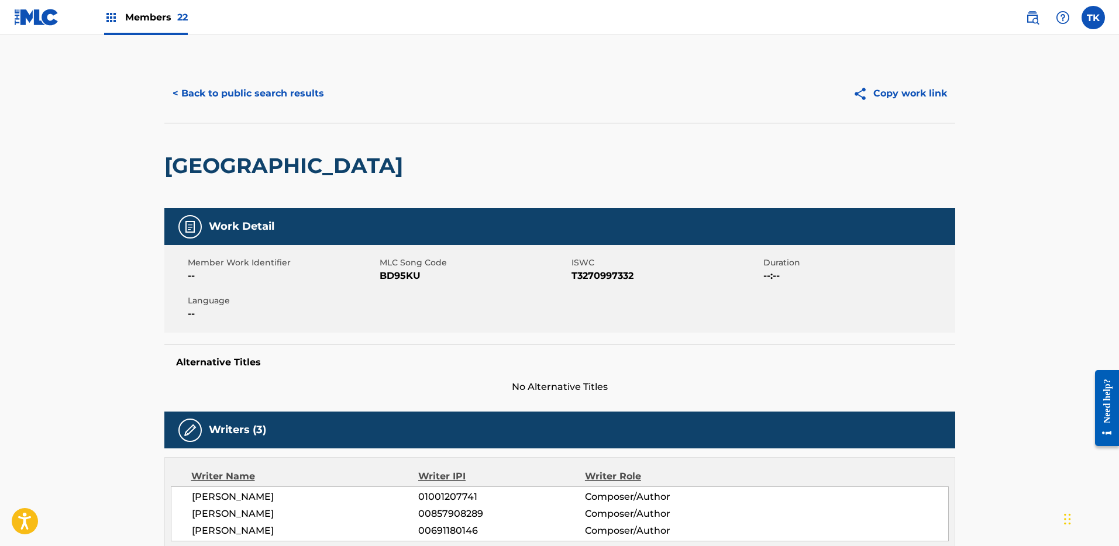
click at [232, 87] on button "< Back to public search results" at bounding box center [248, 93] width 168 height 29
